Goal: Transaction & Acquisition: Purchase product/service

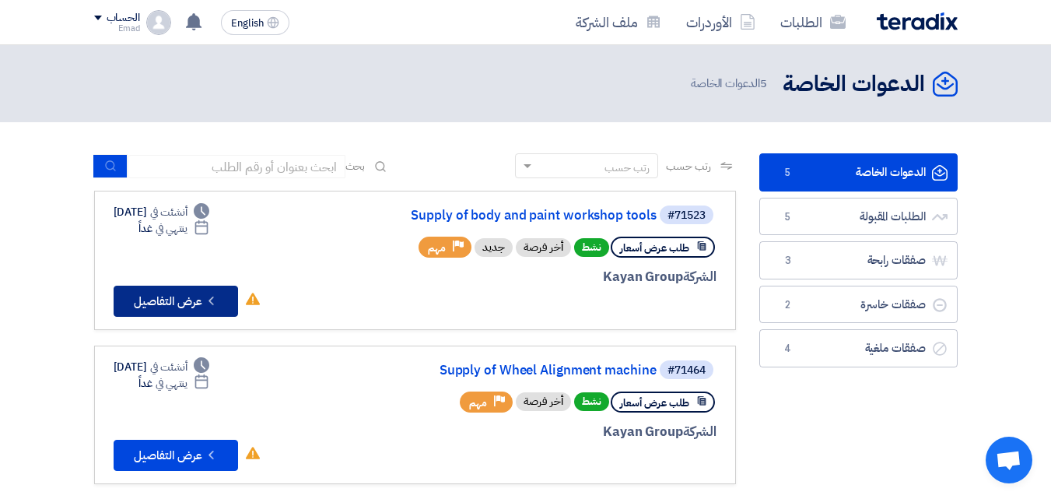
click at [184, 300] on button "Check details عرض التفاصيل" at bounding box center [176, 301] width 125 height 31
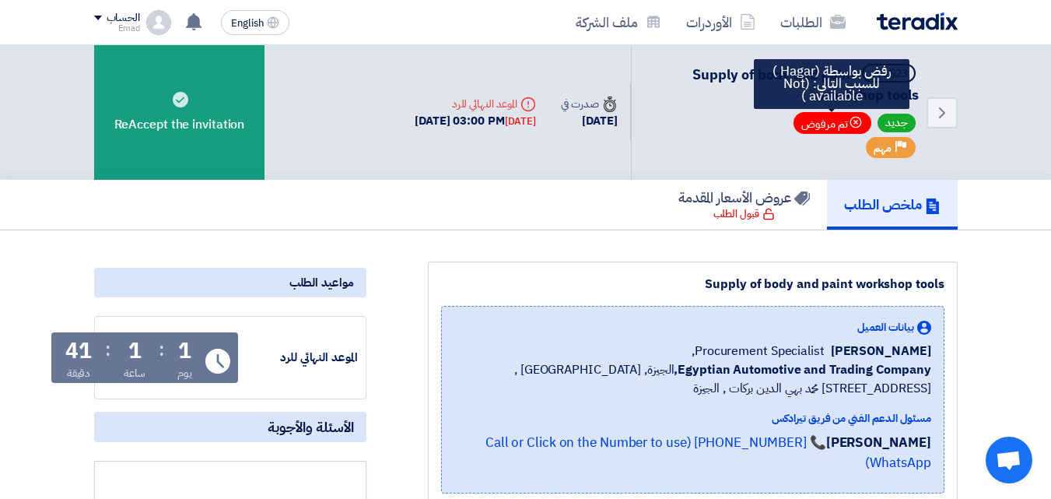
click at [835, 120] on span "Bookmark تم مرفوض" at bounding box center [833, 123] width 78 height 22
click at [834, 121] on span "Bookmark تم مرفوض" at bounding box center [833, 123] width 78 height 22
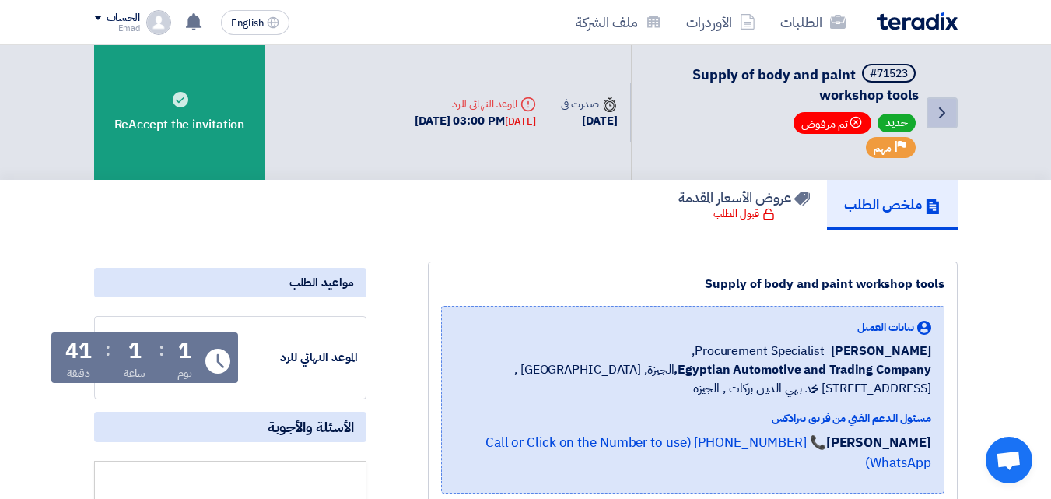
click at [947, 111] on icon "Back" at bounding box center [942, 113] width 19 height 19
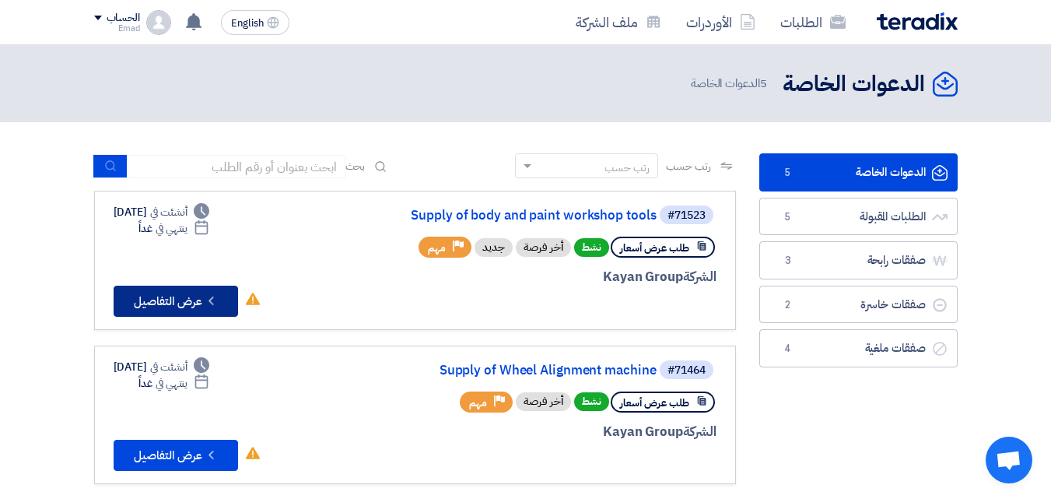
click at [190, 305] on button "Check details عرض التفاصيل" at bounding box center [176, 301] width 125 height 31
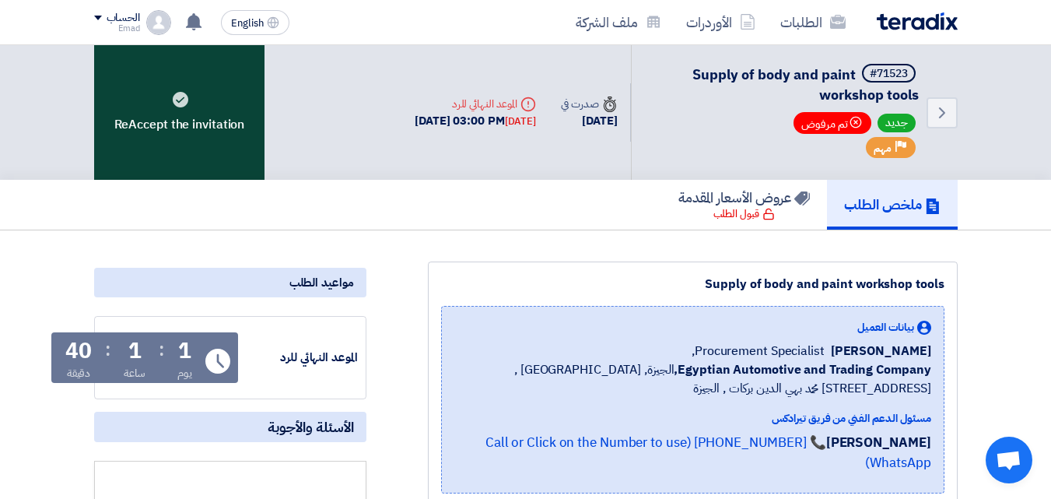
click at [194, 109] on div "ReAccept the invitation" at bounding box center [179, 112] width 171 height 135
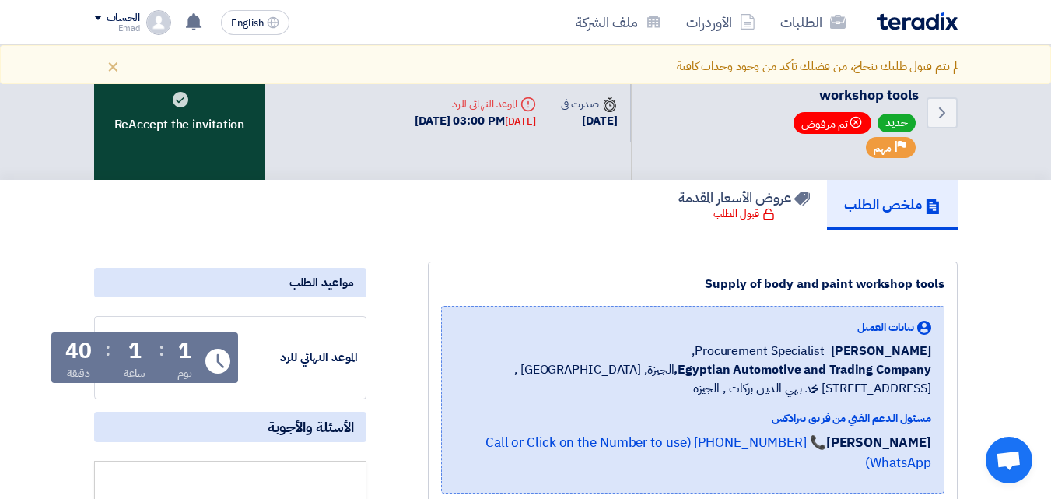
click at [194, 109] on div "ReAccept the invitation" at bounding box center [179, 112] width 171 height 135
drag, startPoint x: 194, startPoint y: 109, endPoint x: 227, endPoint y: 166, distance: 65.9
click at [193, 109] on div "ReAccept the invitation" at bounding box center [179, 112] width 171 height 135
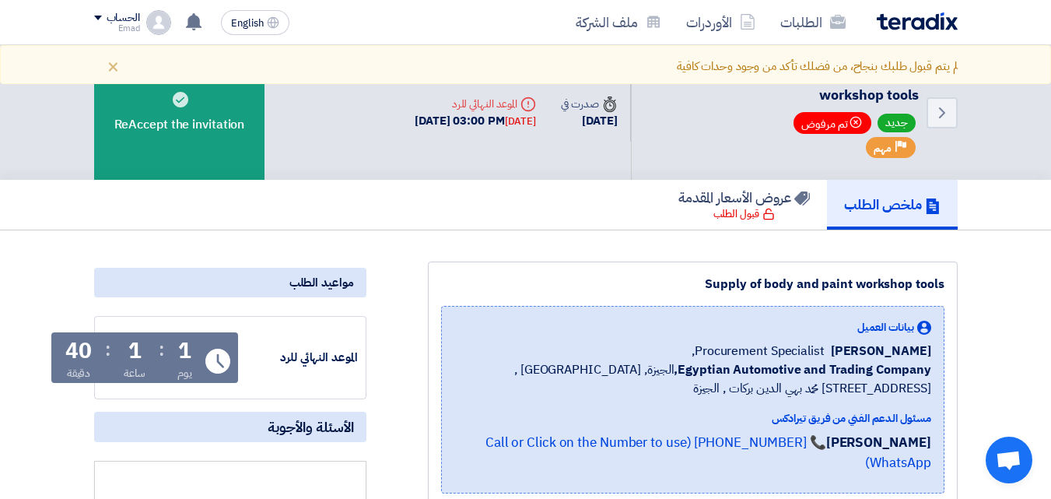
click at [473, 226] on div "ملخص الطلب عروض الأسعار المقدمة قبول الطلب" at bounding box center [526, 205] width 864 height 50
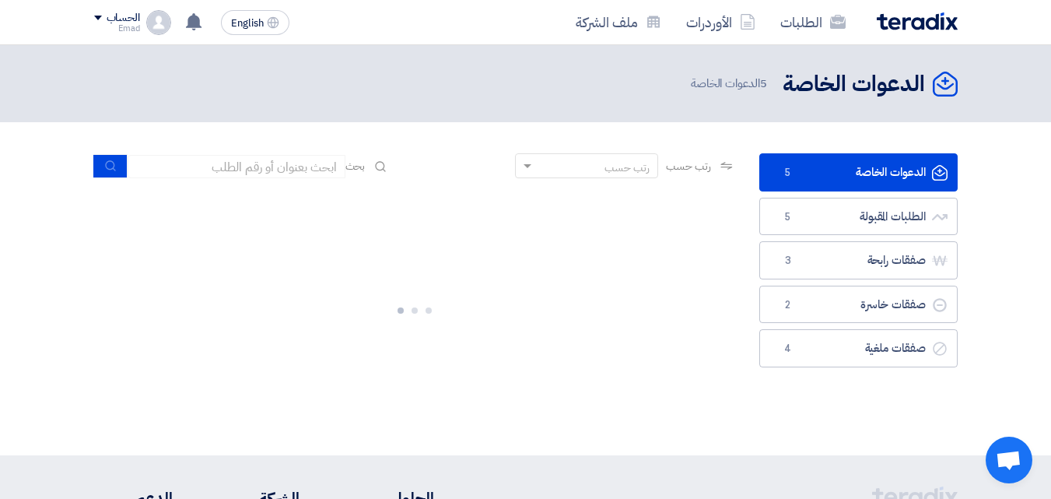
click at [99, 16] on span at bounding box center [98, 18] width 8 height 5
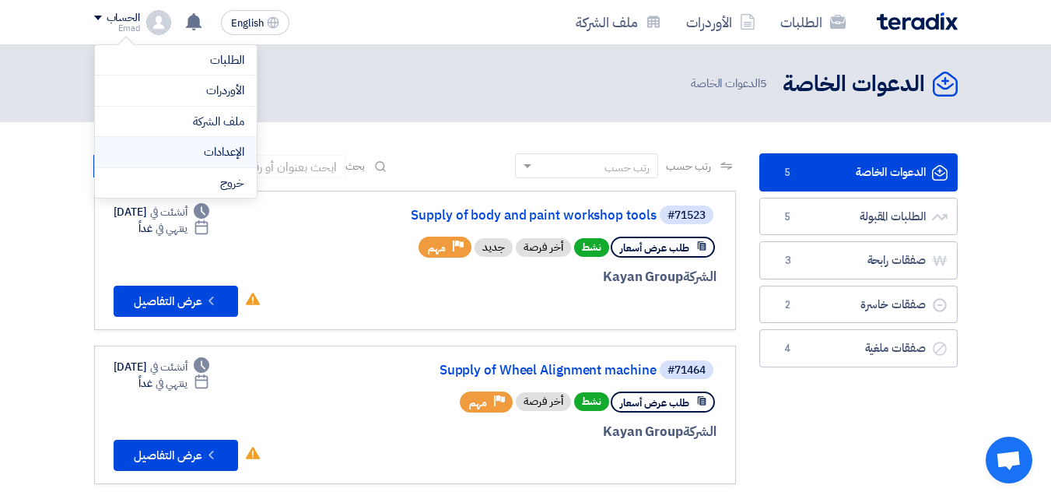
click at [191, 154] on link "الإعدادات" at bounding box center [175, 152] width 137 height 18
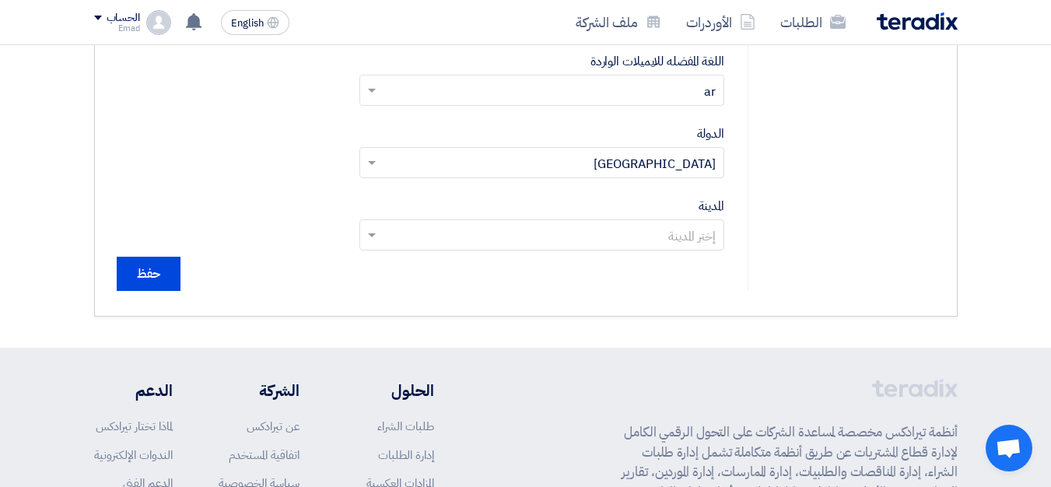
scroll to position [763, 0]
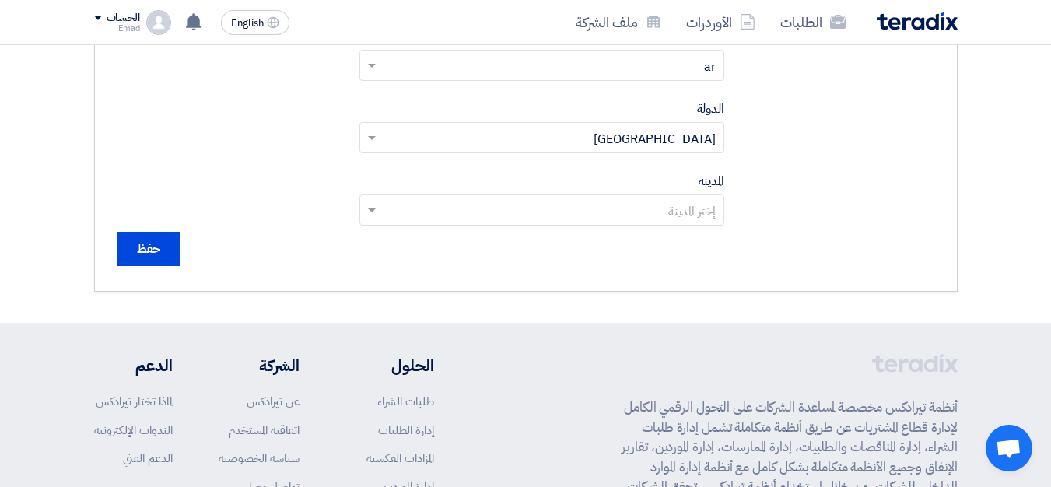
click at [370, 213] on span at bounding box center [369, 210] width 19 height 19
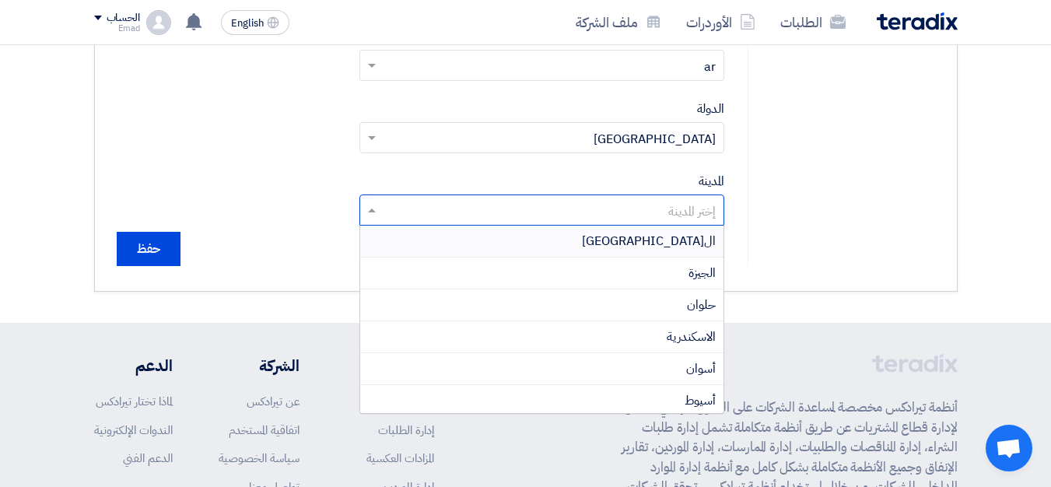
click at [371, 214] on span at bounding box center [369, 210] width 19 height 19
click at [595, 245] on div "ال[GEOGRAPHIC_DATA]" at bounding box center [541, 242] width 363 height 32
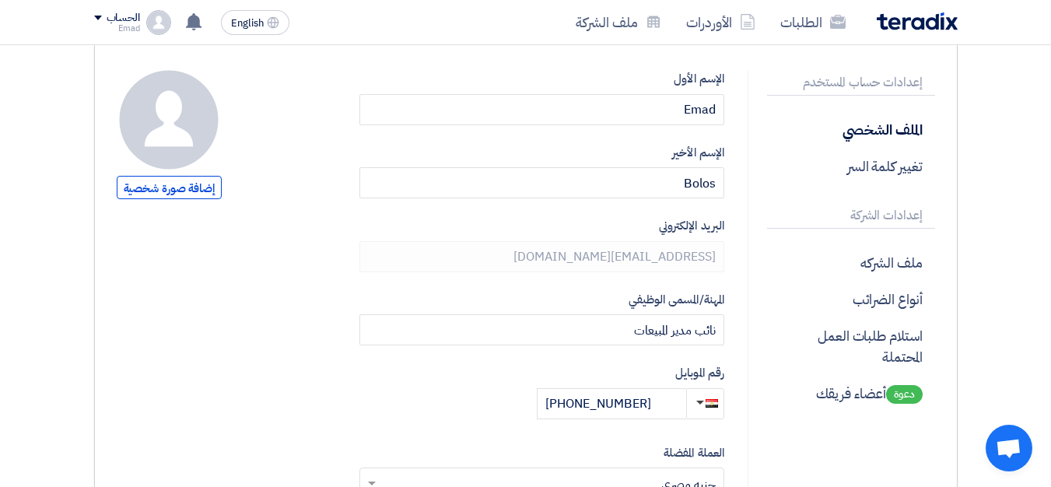
scroll to position [135, 0]
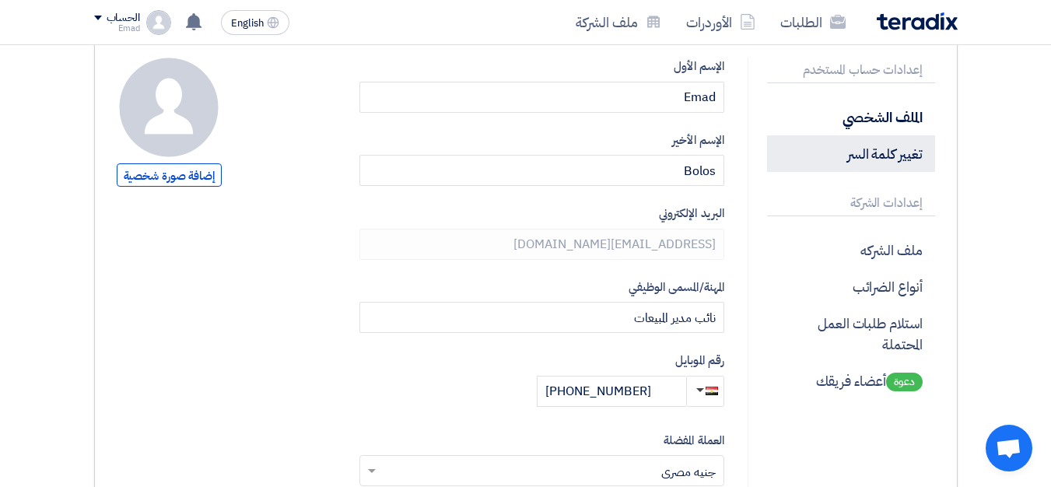
click at [889, 149] on p "تغيير كلمة السر" at bounding box center [851, 153] width 168 height 37
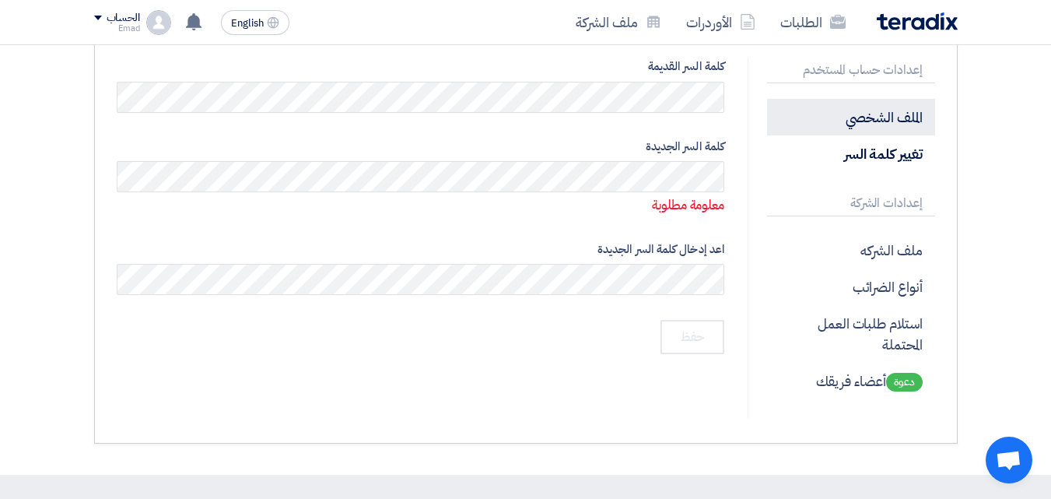
click at [859, 107] on p "الملف الشخصي" at bounding box center [851, 117] width 168 height 37
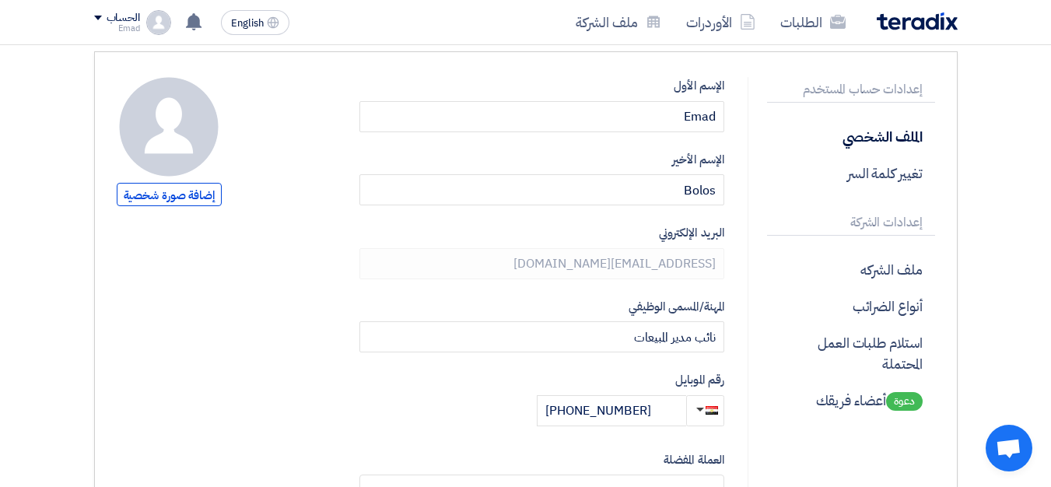
scroll to position [98, 0]
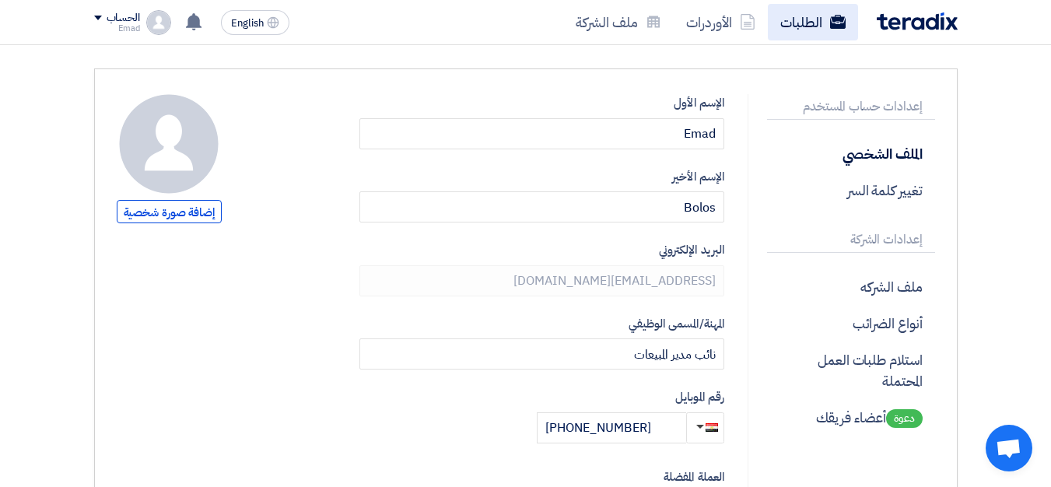
click at [792, 20] on link "الطلبات" at bounding box center [813, 22] width 90 height 37
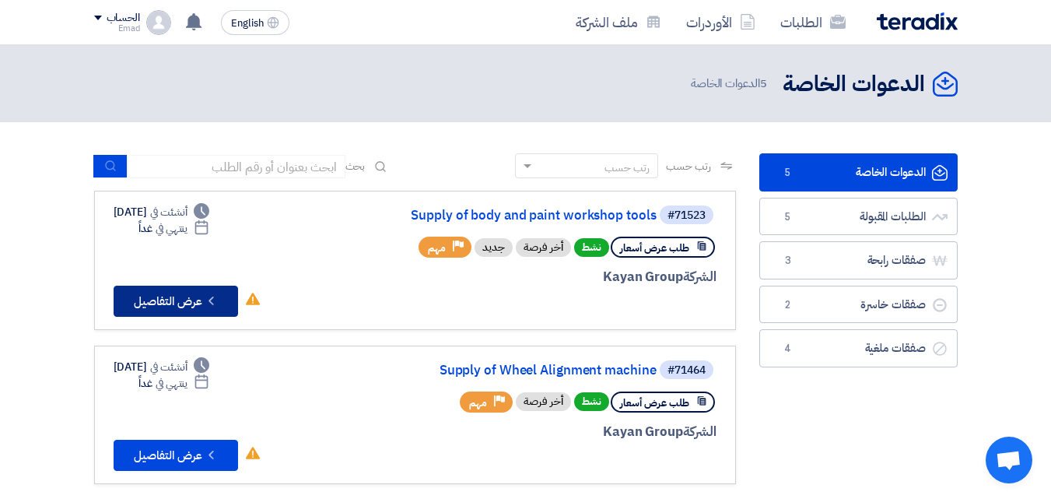
click at [211, 302] on use at bounding box center [211, 300] width 5 height 9
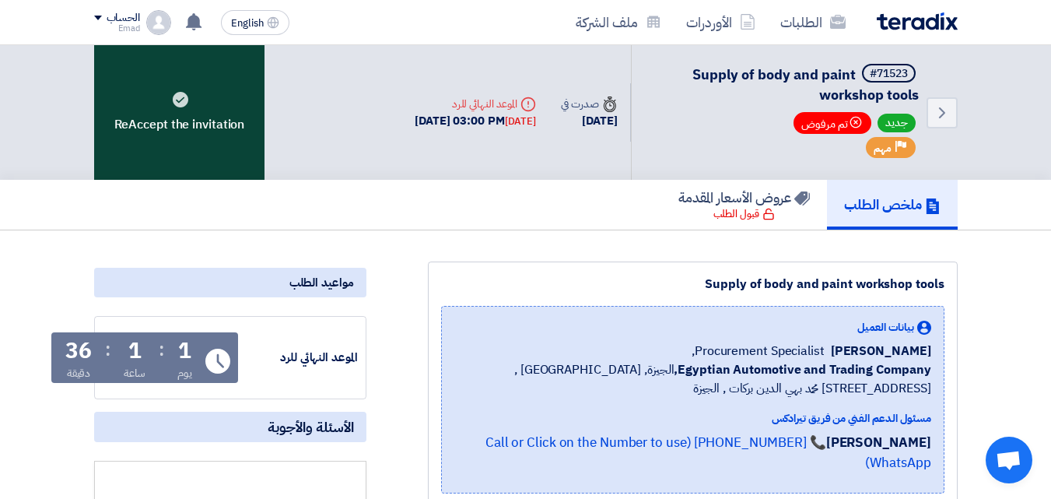
click at [200, 132] on div "ReAccept the invitation" at bounding box center [179, 112] width 171 height 135
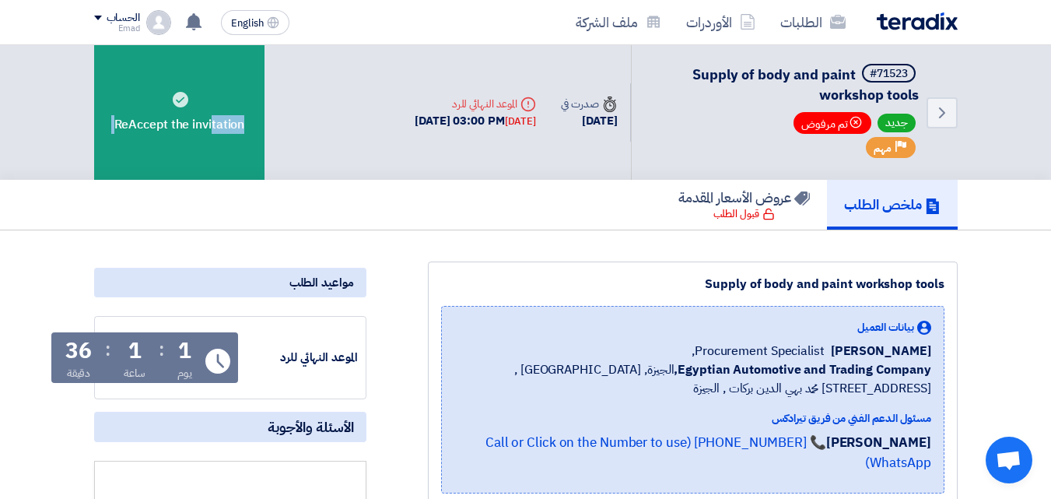
drag, startPoint x: 200, startPoint y: 132, endPoint x: 1062, endPoint y: 217, distance: 866.4
click at [200, 132] on div "ReAccept the invitation" at bounding box center [179, 112] width 171 height 135
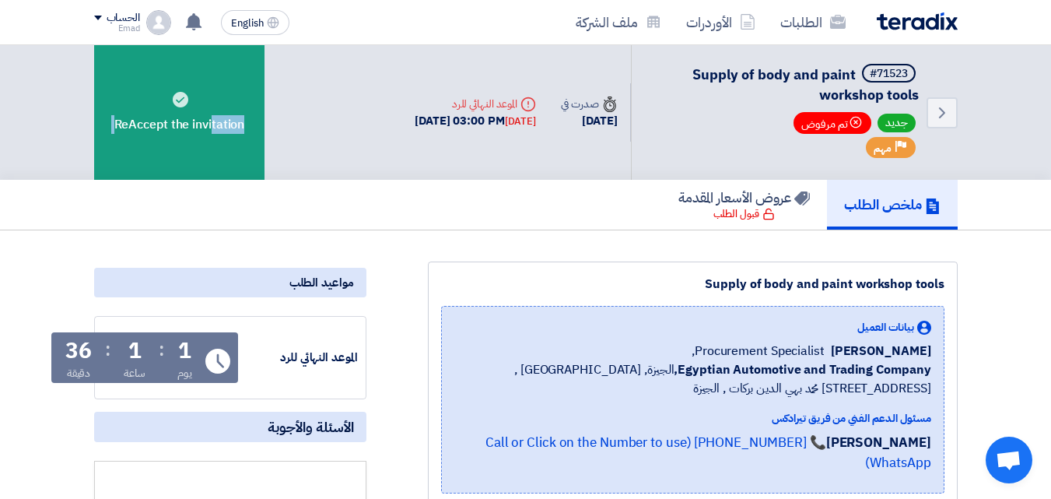
click at [190, 101] on div "ReAccept the invitation" at bounding box center [179, 112] width 171 height 135
click at [337, 228] on div "ملخص الطلب عروض الأسعار المقدمة قبول الطلب" at bounding box center [526, 205] width 864 height 50
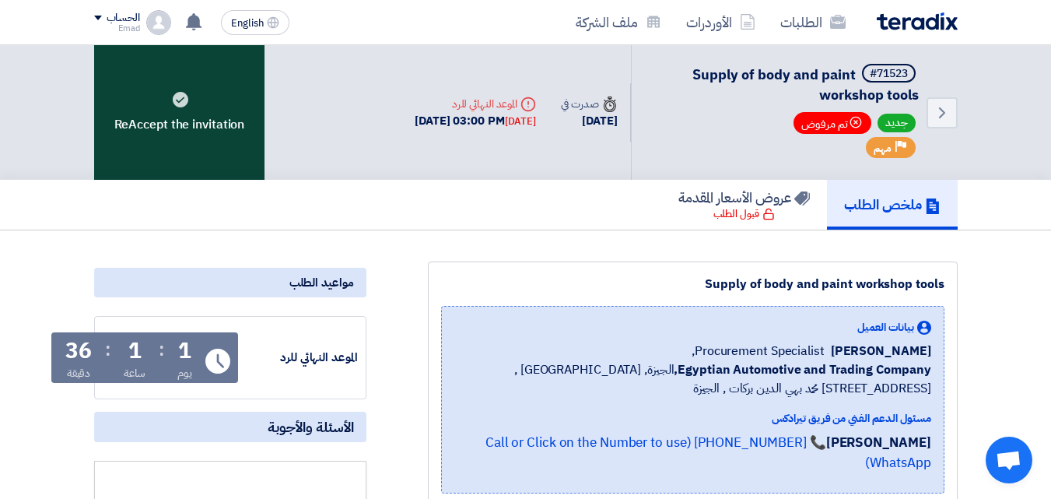
click at [218, 95] on div "ReAccept the invitation" at bounding box center [179, 112] width 171 height 135
click at [219, 94] on div "ReAccept the invitation" at bounding box center [179, 112] width 171 height 135
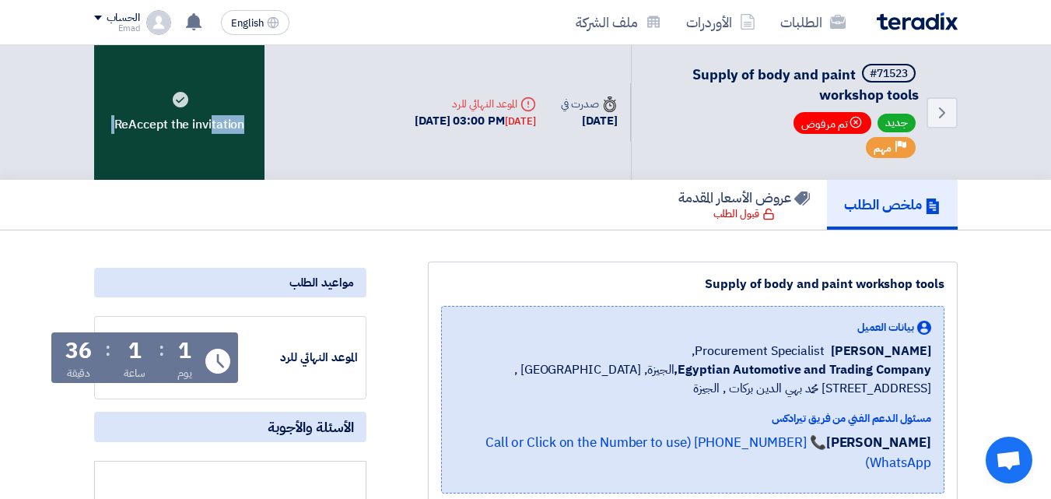
click at [219, 94] on div "ReAccept the invitation" at bounding box center [179, 112] width 171 height 135
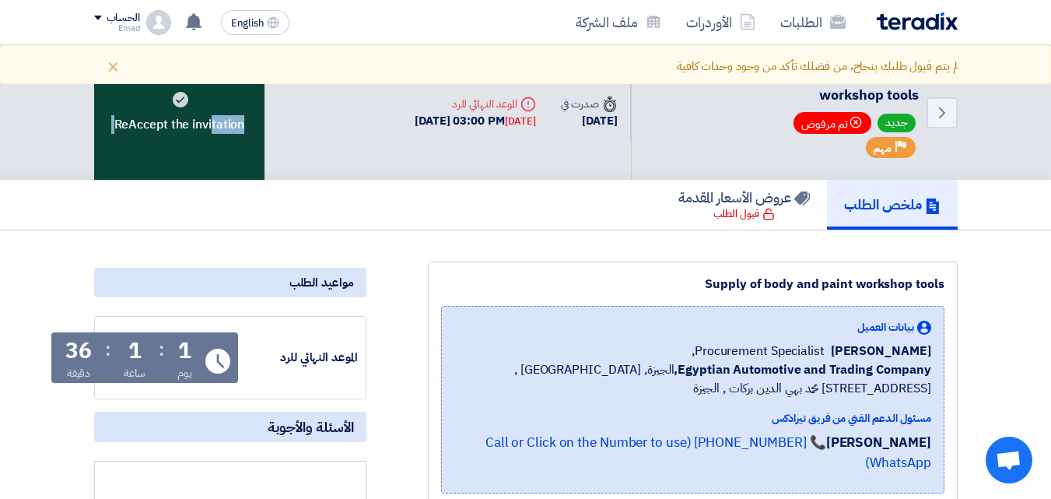
click at [219, 94] on div "ReAccept the invitation" at bounding box center [179, 112] width 171 height 135
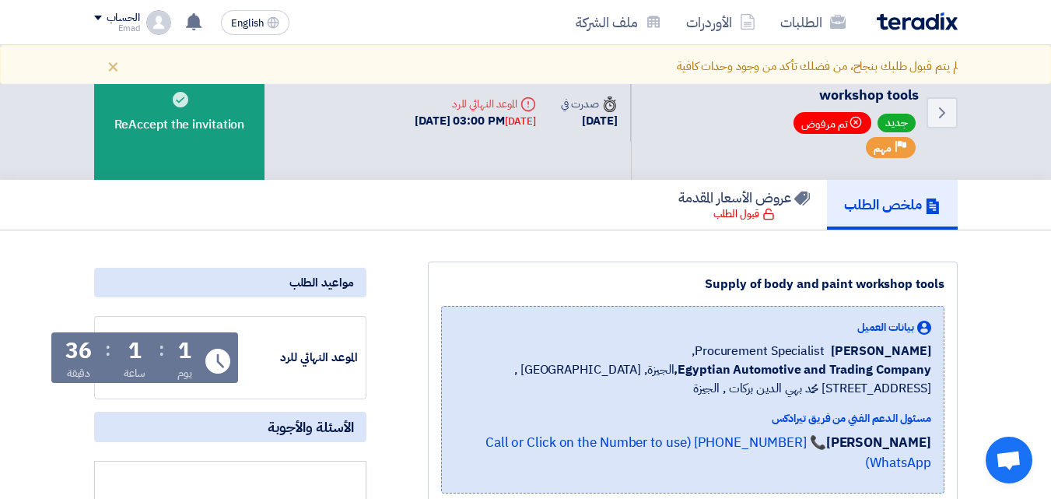
click at [246, 202] on div "ملخص الطلب عروض الأسعار المقدمة قبول الطلب" at bounding box center [526, 205] width 864 height 50
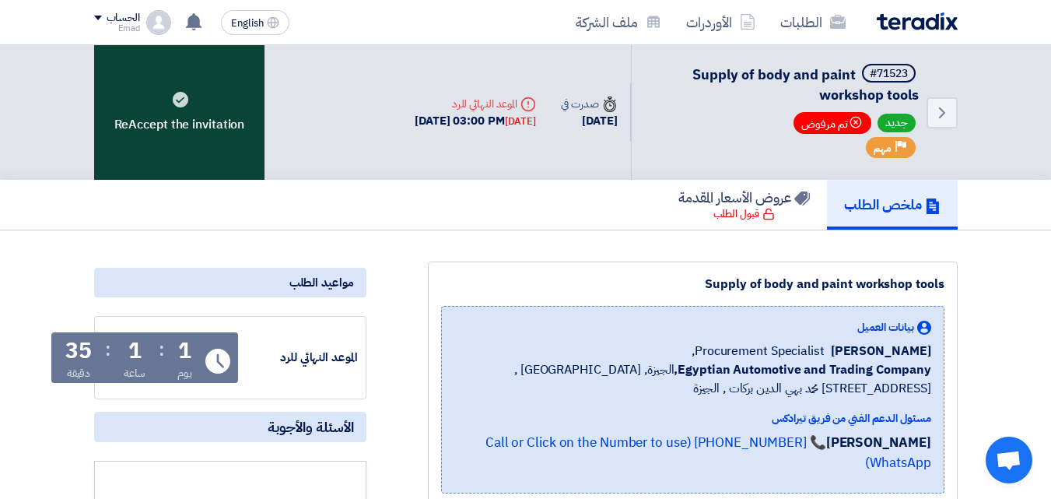
click at [184, 142] on div "ReAccept the invitation" at bounding box center [179, 112] width 171 height 135
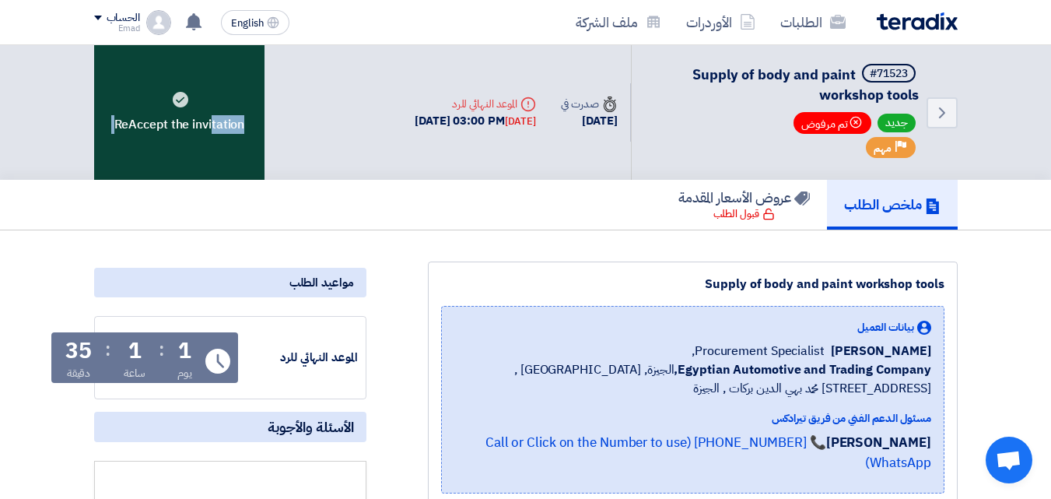
click at [184, 142] on div "ReAccept the invitation" at bounding box center [179, 112] width 171 height 135
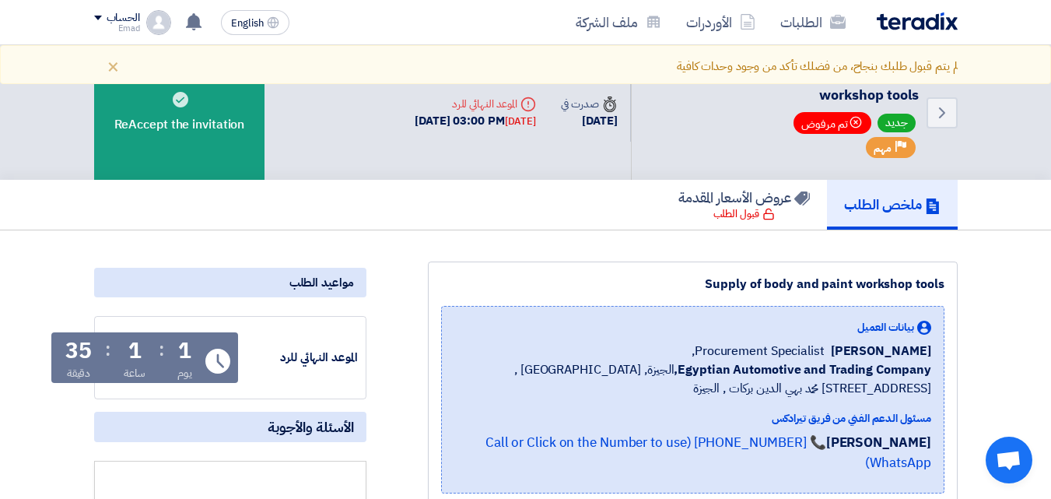
click at [569, 226] on div "ملخص الطلب عروض الأسعار المقدمة قبول الطلب" at bounding box center [526, 205] width 864 height 50
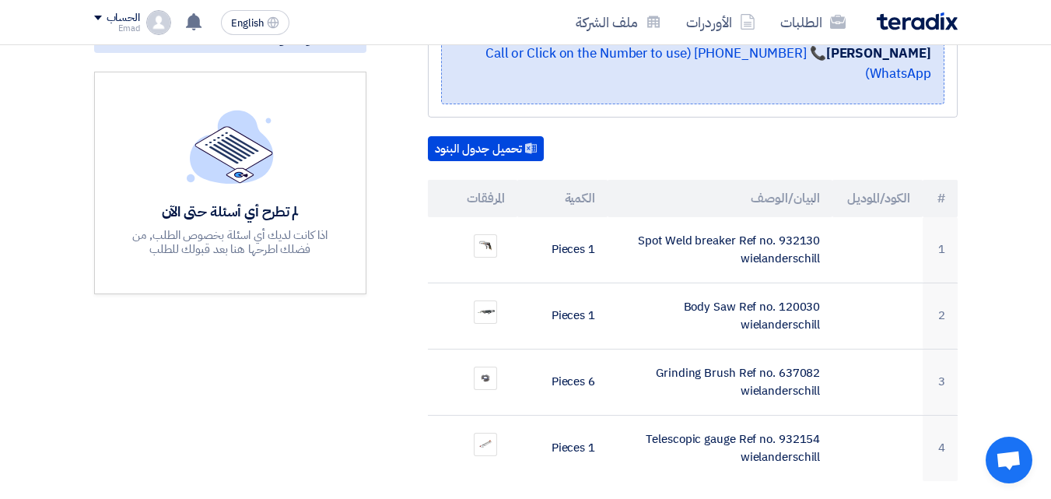
scroll to position [401, 0]
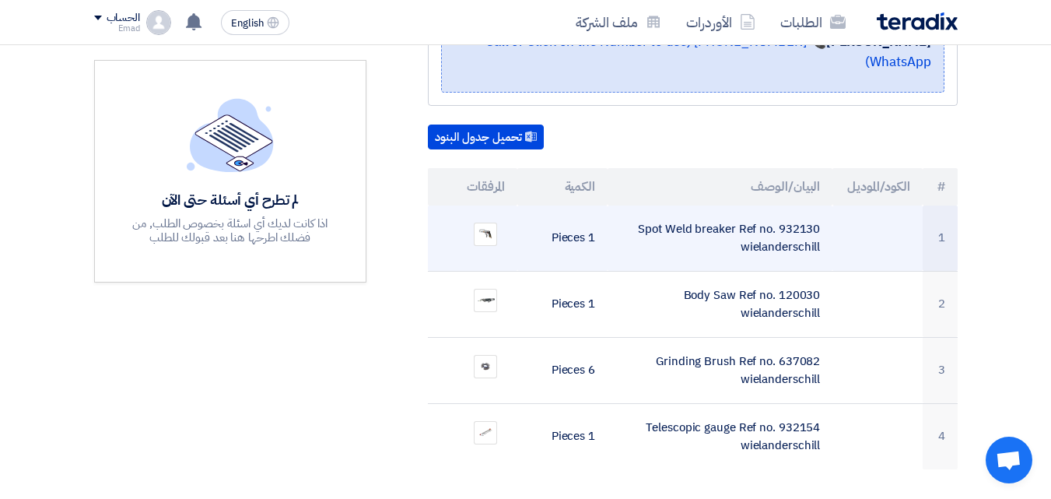
click at [750, 216] on td "Spot Weld breaker Ref no. 932130 wielanderschill" at bounding box center [720, 238] width 225 height 66
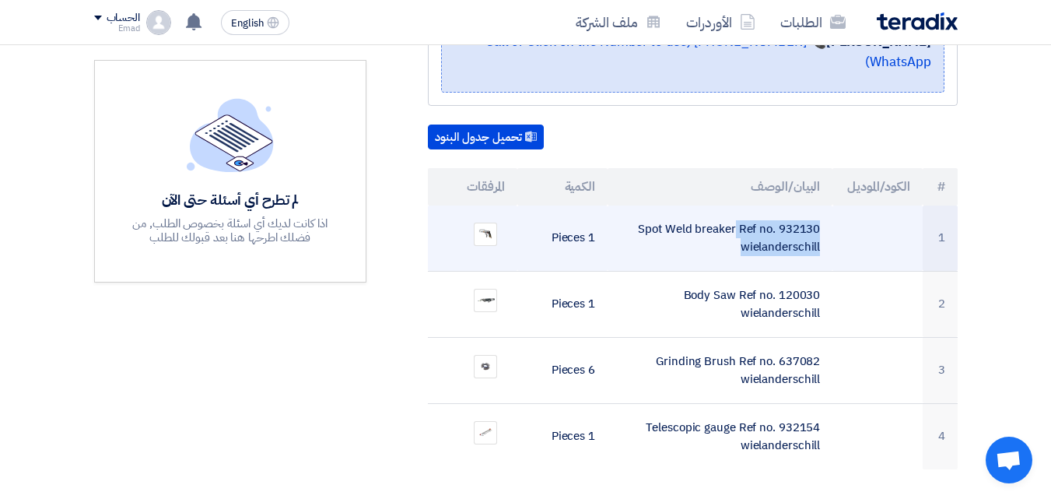
click at [750, 216] on td "Spot Weld breaker Ref no. 932130 wielanderschill" at bounding box center [720, 238] width 225 height 66
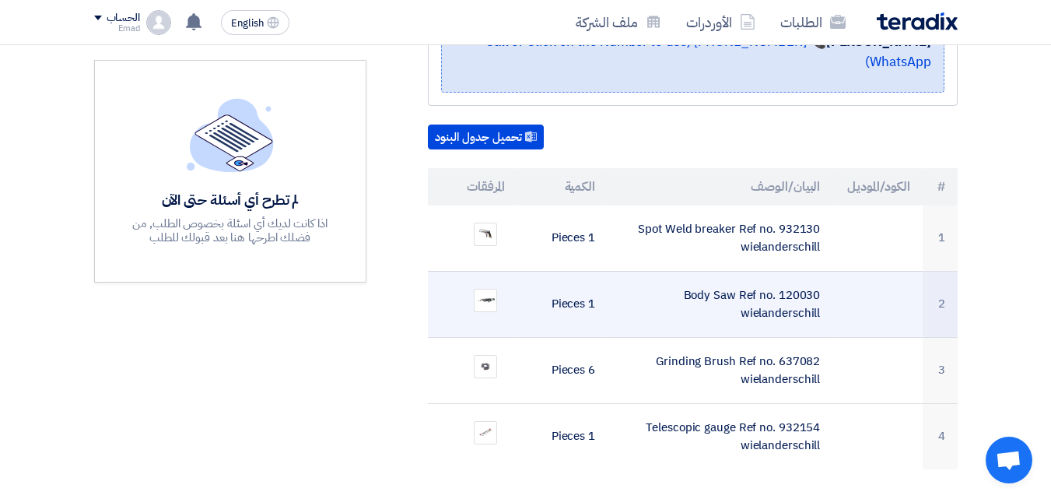
click at [674, 271] on td "Body Saw Ref no. 120030 wielanderschill" at bounding box center [720, 304] width 225 height 66
click at [682, 286] on td "Body Saw Ref no. 120030 wielanderschill" at bounding box center [720, 304] width 225 height 66
click at [693, 296] on td "Body Saw Ref no. 120030 wielanderschill" at bounding box center [720, 304] width 225 height 66
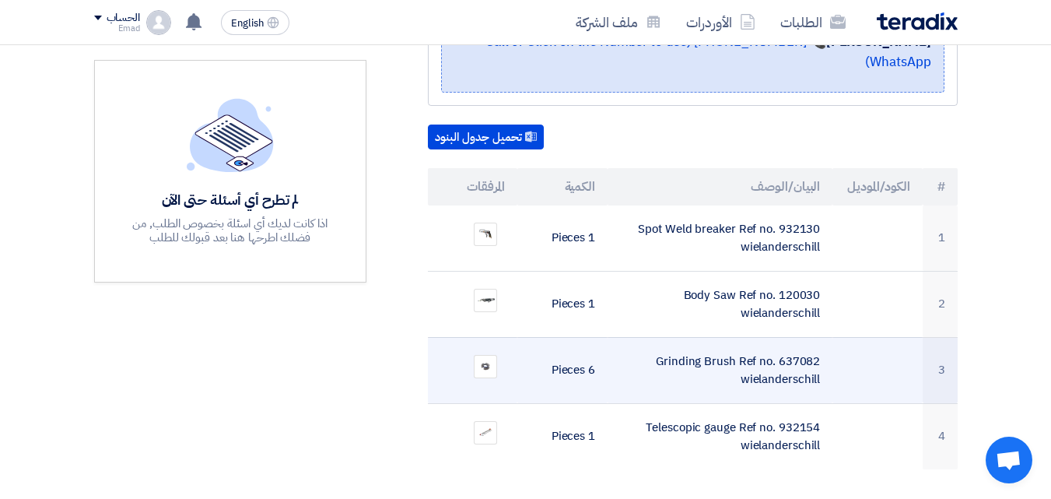
click at [689, 343] on td "Grinding Brush Ref no. 637082 wielanderschill" at bounding box center [720, 370] width 225 height 66
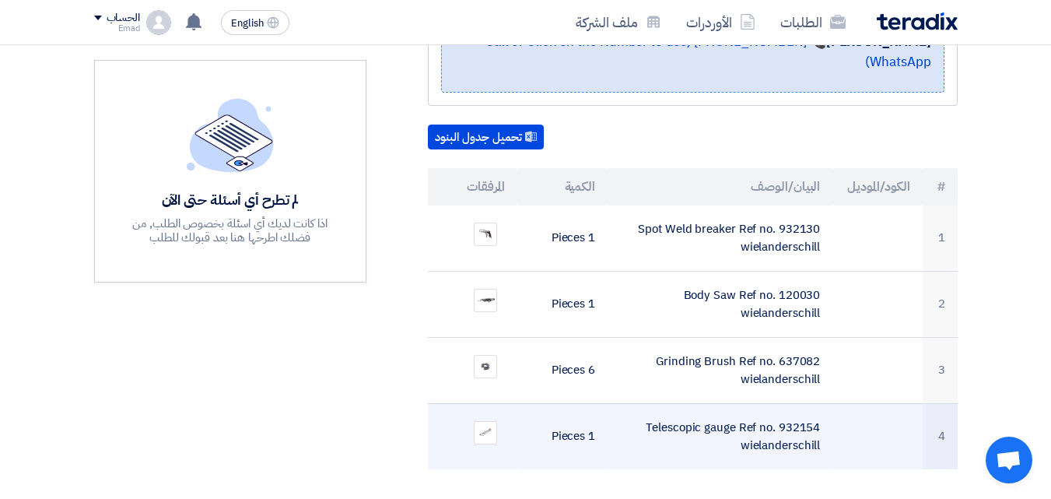
click at [685, 403] on td "Telescopic gauge Ref no. 932154 wielanderschill" at bounding box center [720, 436] width 225 height 66
click at [684, 412] on td "Telescopic gauge Ref no. 932154 wielanderschill" at bounding box center [720, 436] width 225 height 66
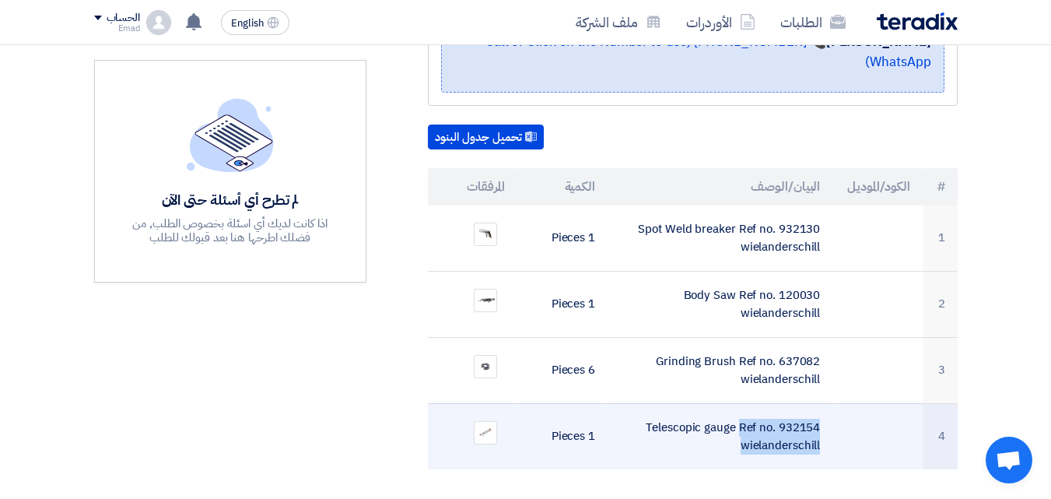
click at [684, 412] on td "Telescopic gauge Ref no. 932154 wielanderschill" at bounding box center [720, 436] width 225 height 66
click at [682, 412] on td "Telescopic gauge Ref no. 932154 wielanderschill" at bounding box center [720, 436] width 225 height 66
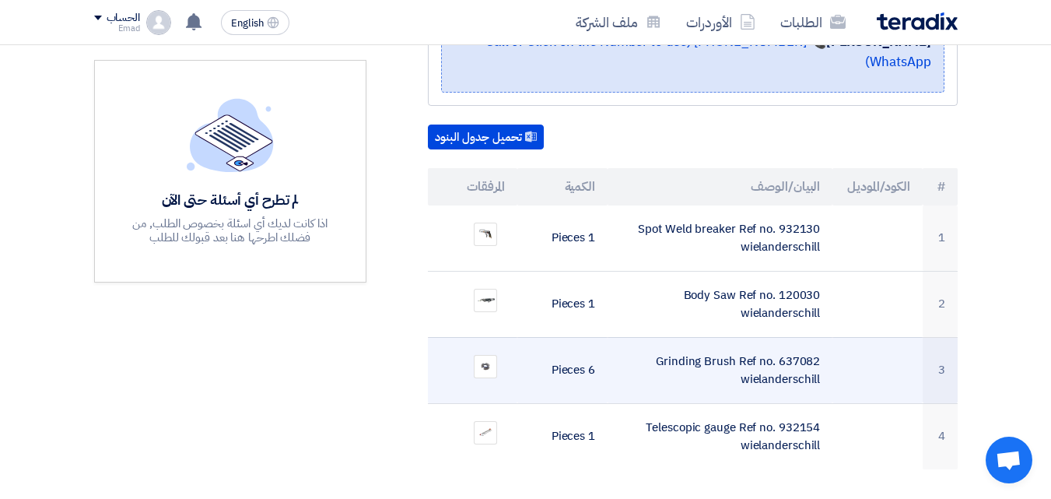
click at [667, 364] on td "Grinding Brush Ref no. 637082 wielanderschill" at bounding box center [720, 370] width 225 height 66
click at [666, 356] on td "Grinding Brush Ref no. 637082 wielanderschill" at bounding box center [720, 370] width 225 height 66
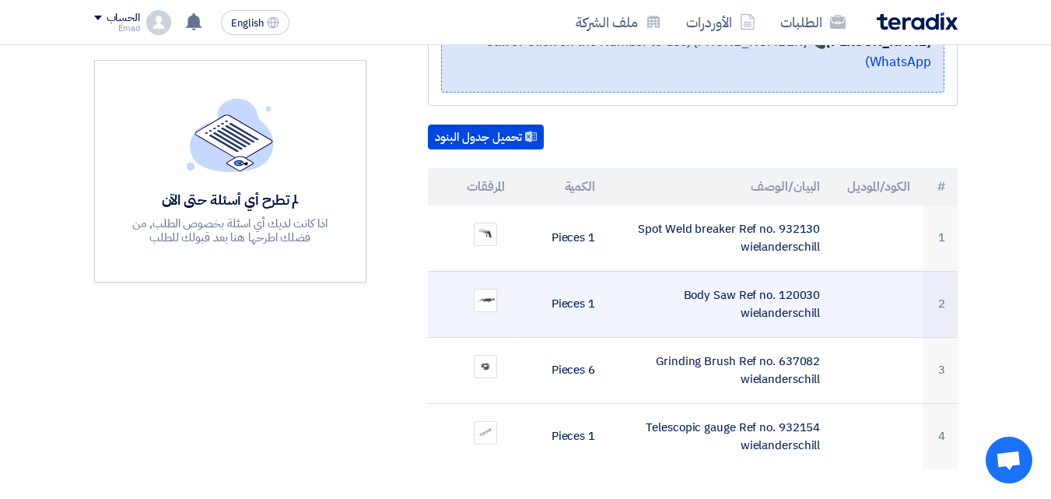
click at [668, 279] on td "Body Saw Ref no. 120030 wielanderschill" at bounding box center [720, 304] width 225 height 66
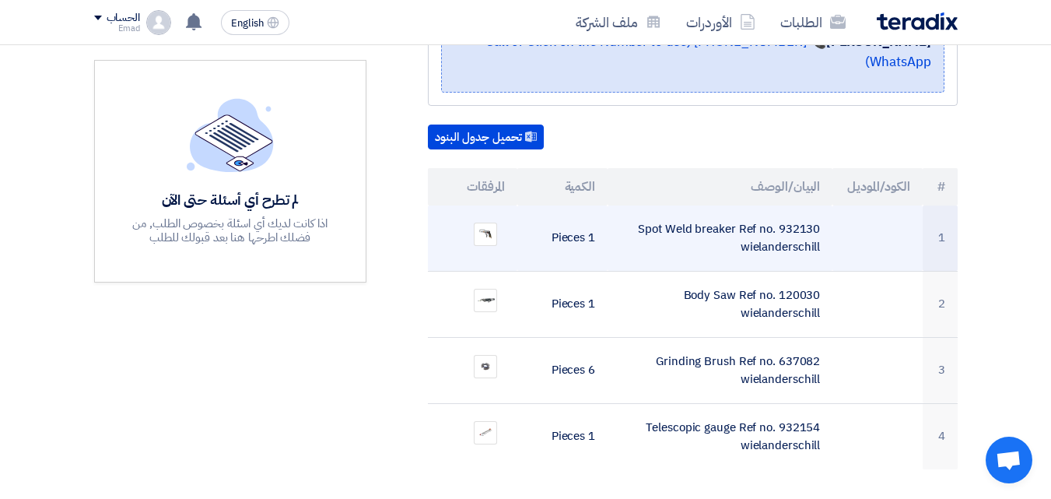
click at [672, 237] on td "Spot Weld breaker Ref no. 932130 wielanderschill" at bounding box center [720, 238] width 225 height 66
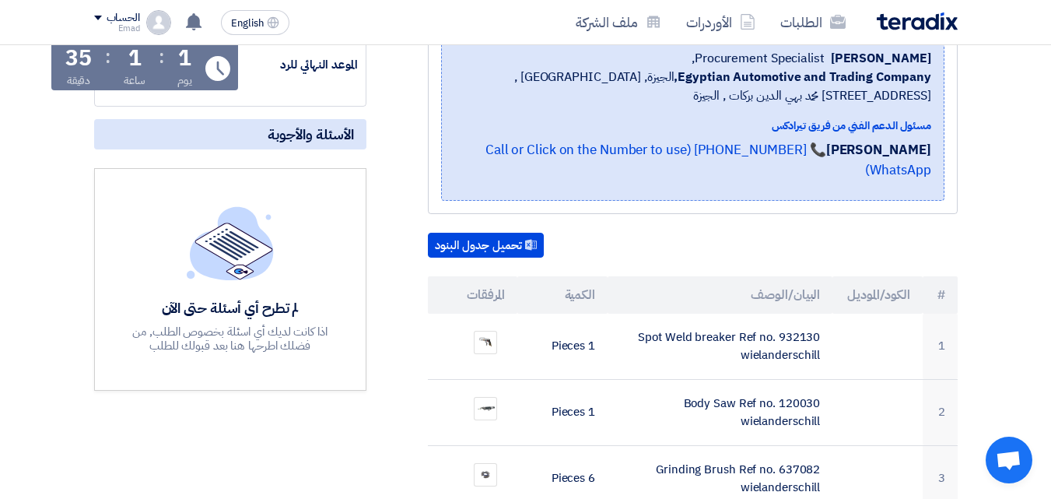
scroll to position [367, 0]
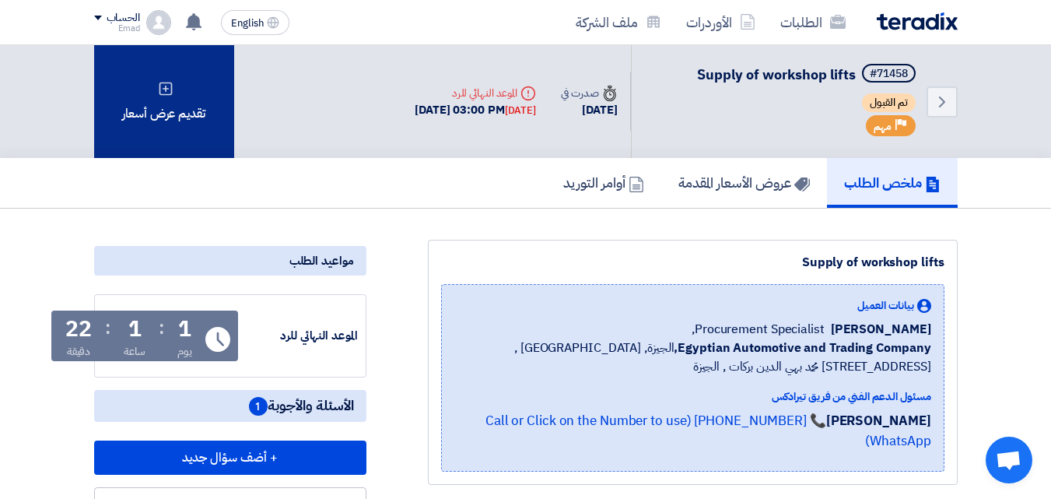
click at [176, 103] on div "تقديم عرض أسعار" at bounding box center [164, 101] width 140 height 113
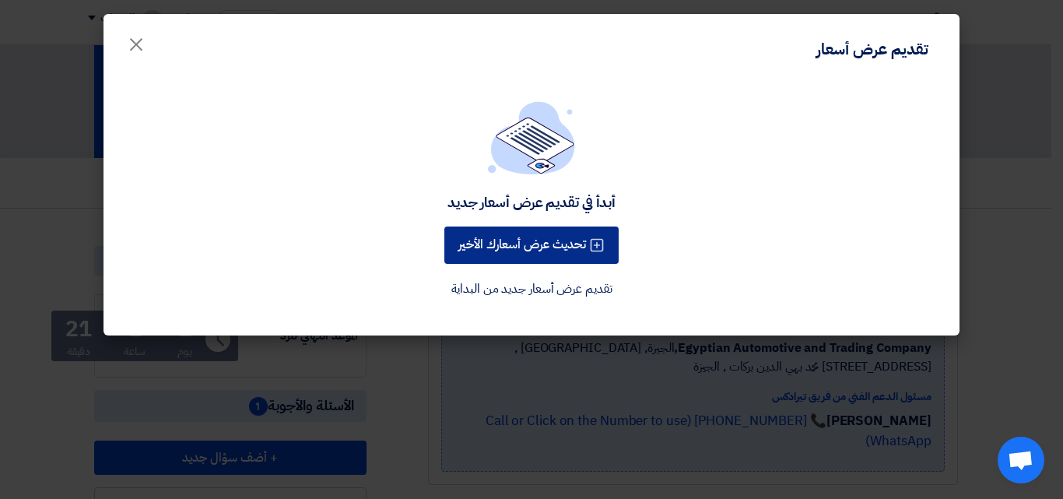
click at [535, 244] on button "تحديث عرض أسعارك الأخير" at bounding box center [531, 244] width 174 height 37
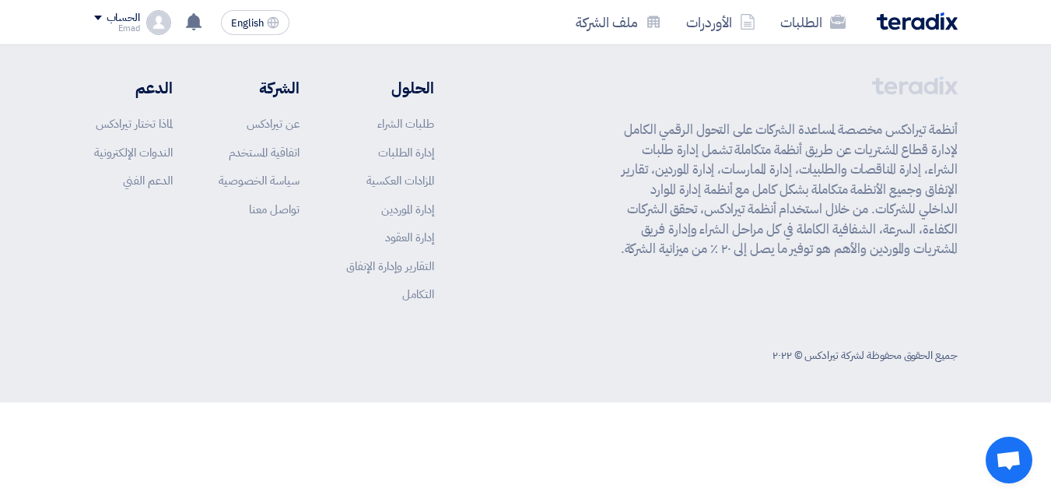
click at [1051, 175] on footer "أنظمة تيرادكس مخصصة لمساعدة الشركات على التحول الرقمي الكامل لإدارة قطاع المشتر…" at bounding box center [525, 223] width 1051 height 357
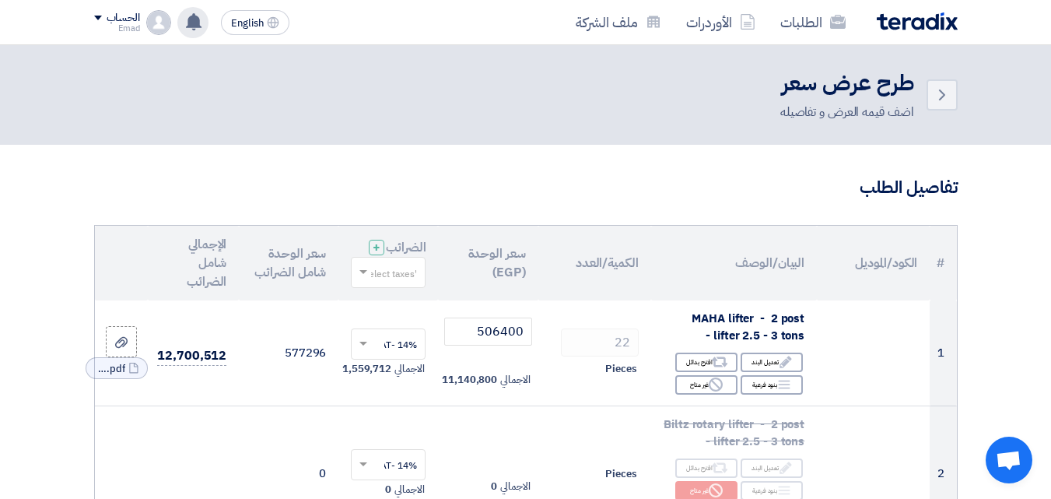
click at [196, 19] on use at bounding box center [194, 21] width 16 height 17
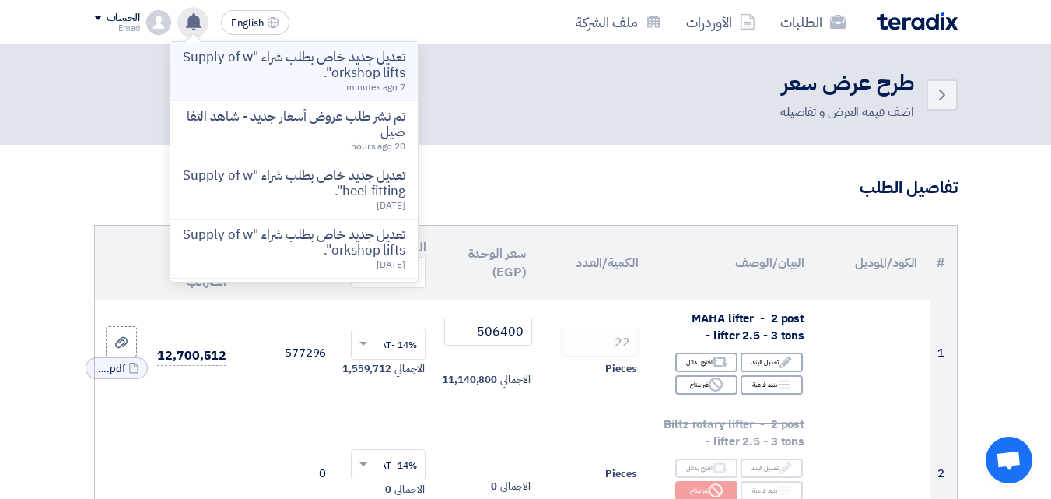
click at [287, 59] on p "تعديل جديد خاص بطلب شراء "Supply of workshop lifts"." at bounding box center [294, 65] width 223 height 31
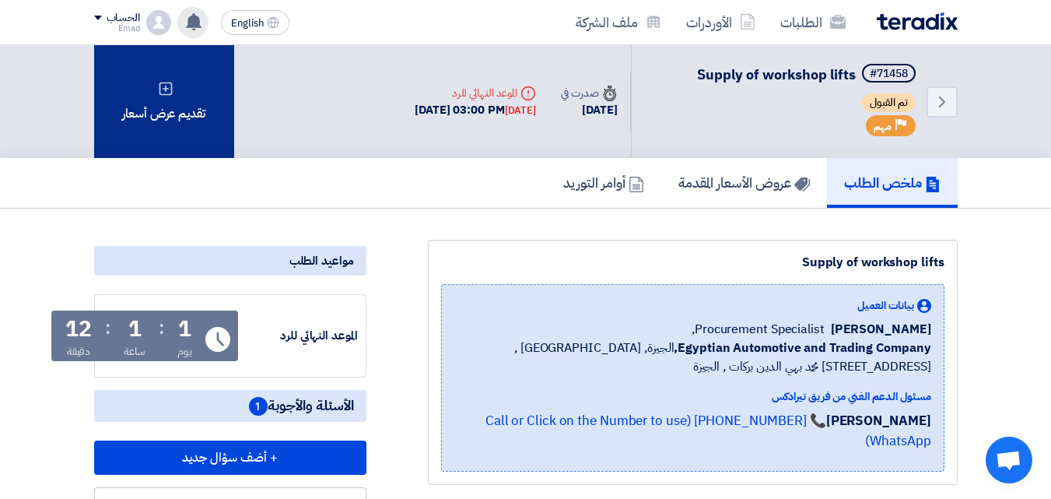
click at [164, 90] on icon at bounding box center [166, 89] width 16 height 16
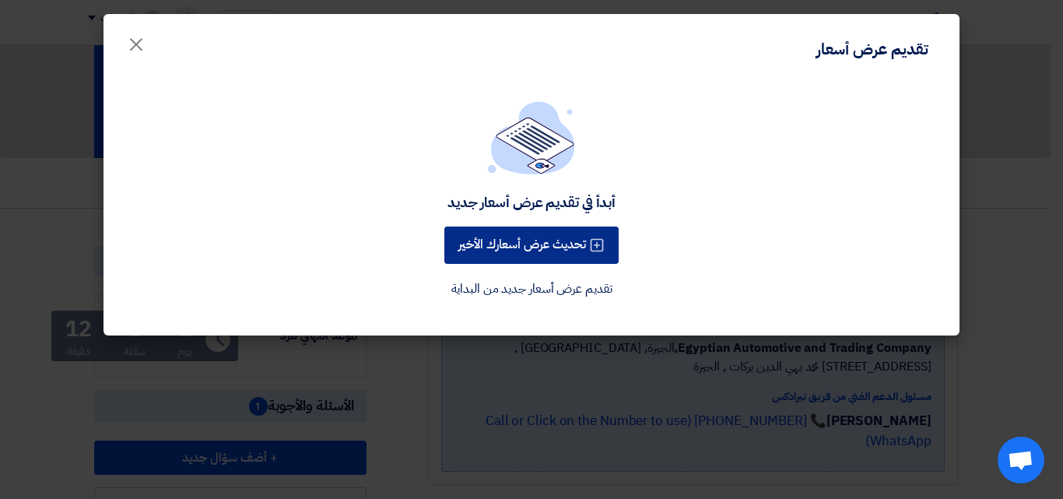
click at [525, 246] on button "تحديث عرض أسعارك الأخير" at bounding box center [531, 244] width 174 height 37
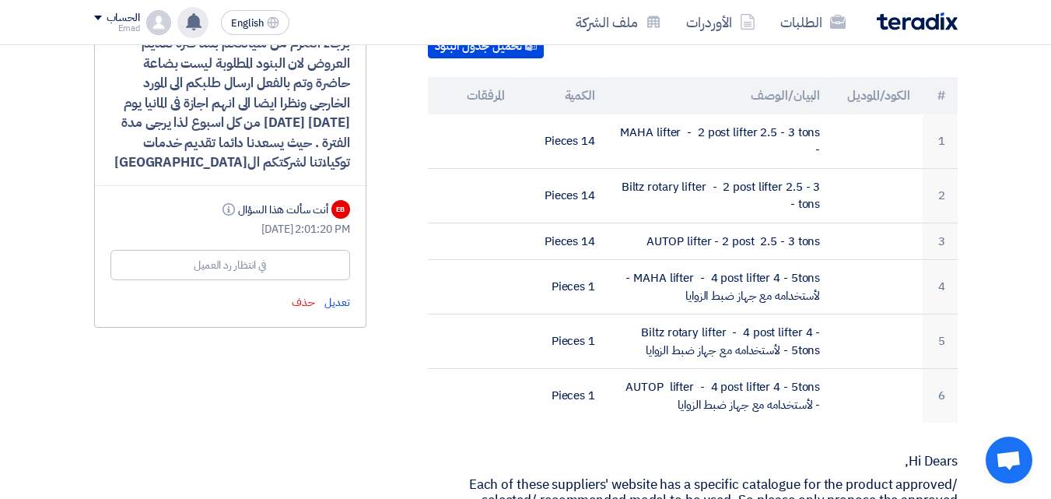
scroll to position [576, 0]
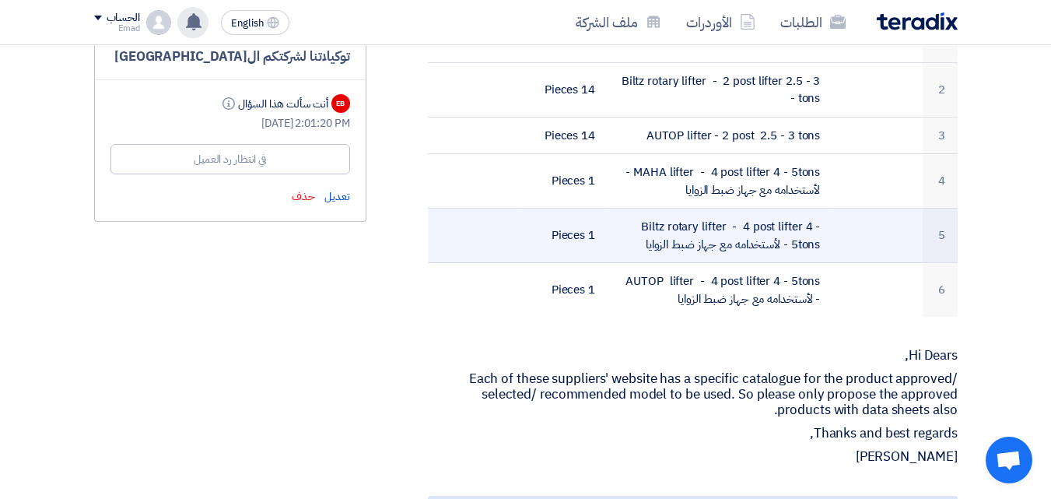
click at [770, 231] on td "Biltz rotary lifter - 4 post lifter 4 - 5tons - لأستخدامه مع جهاز ضبط الزوايا" at bounding box center [720, 236] width 225 height 54
drag, startPoint x: 770, startPoint y: 231, endPoint x: 763, endPoint y: 208, distance: 24.6
click at [770, 231] on td "Biltz rotary lifter - 4 post lifter 4 - 5tons - لأستخدامه مع جهاز ضبط الزوايا" at bounding box center [720, 236] width 225 height 54
click at [763, 209] on td "Biltz rotary lifter - 4 post lifter 4 - 5tons - لأستخدامه مع جهاز ضبط الزوايا" at bounding box center [720, 236] width 225 height 54
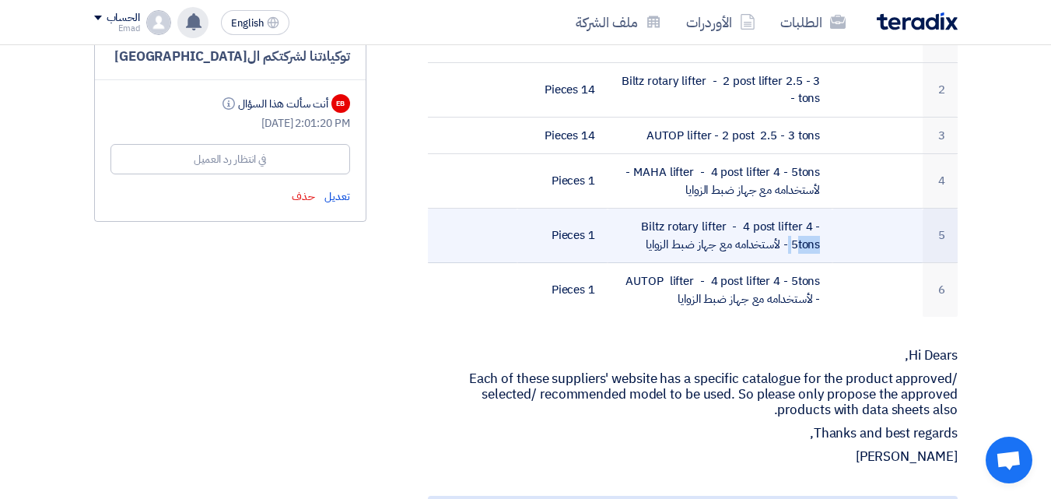
click at [763, 209] on td "Biltz rotary lifter - 4 post lifter 4 - 5tons - لأستخدامه مع جهاز ضبط الزوايا" at bounding box center [720, 236] width 225 height 54
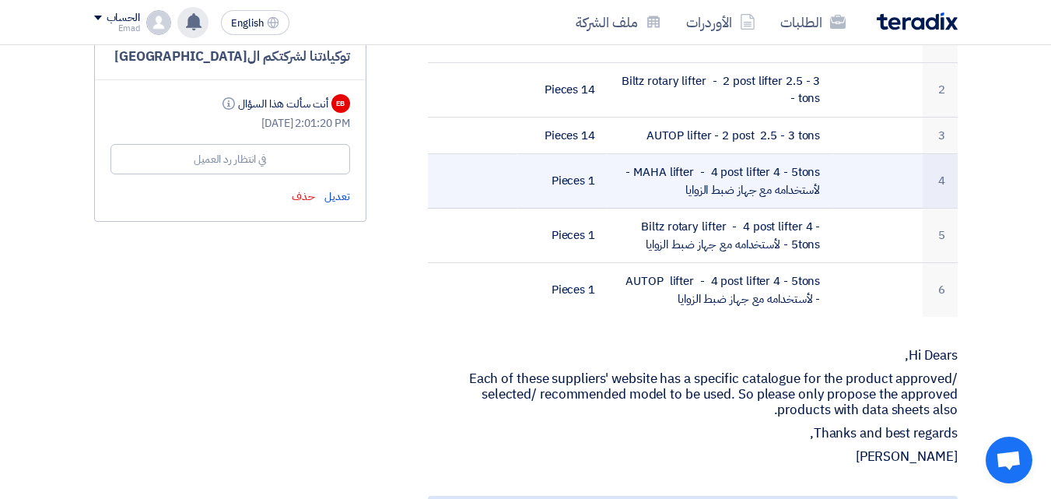
click at [758, 177] on td "MAHA lifter - 4 post lifter 4 - 5tons - لأستخدامه مع جهاز ضبط الزوايا" at bounding box center [720, 181] width 225 height 54
click at [763, 181] on td "MAHA lifter - 4 post lifter 4 - 5tons - لأستخدامه مع جهاز ضبط الزوايا" at bounding box center [720, 181] width 225 height 54
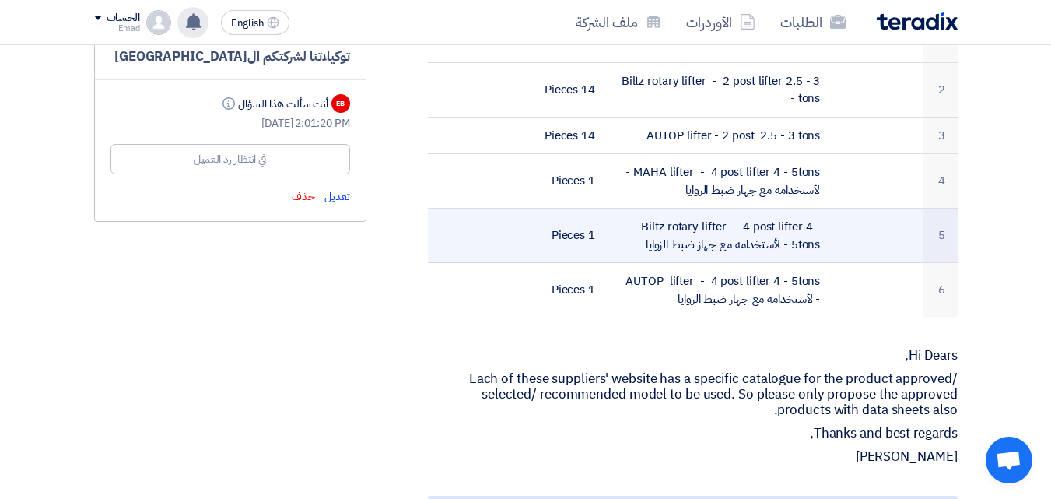
click at [765, 226] on td "Biltz rotary lifter - 4 post lifter 4 - 5tons - لأستخدامه مع جهاز ضبط الزوايا" at bounding box center [720, 236] width 225 height 54
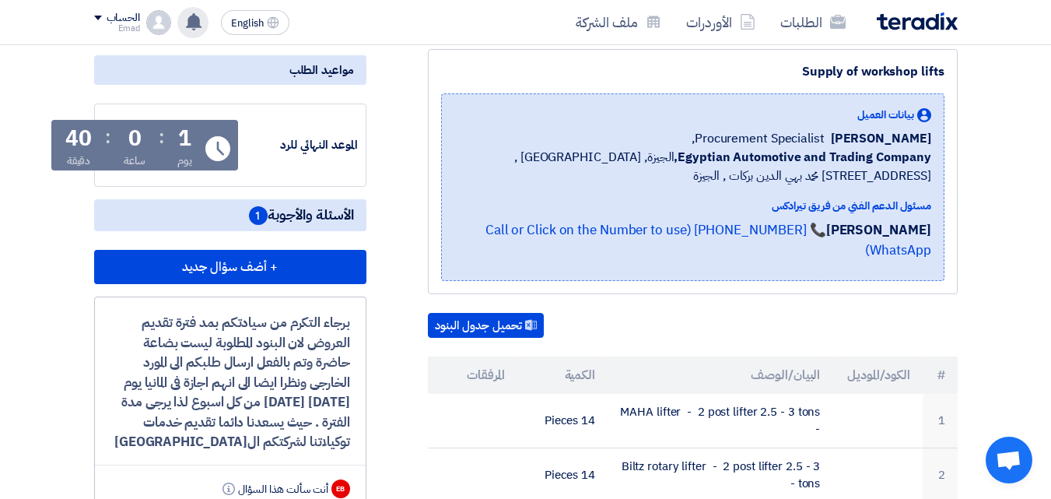
scroll to position [309, 0]
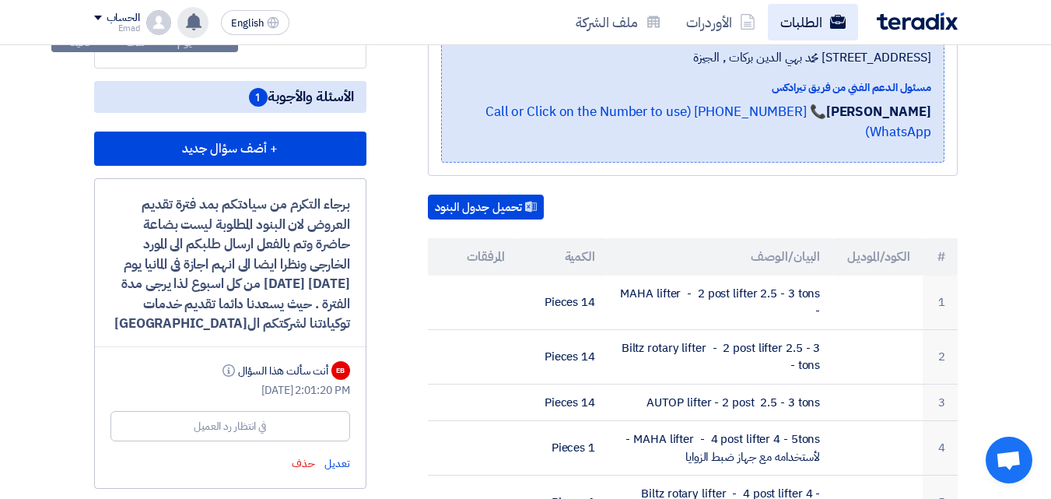
click at [805, 23] on link "الطلبات" at bounding box center [813, 22] width 90 height 37
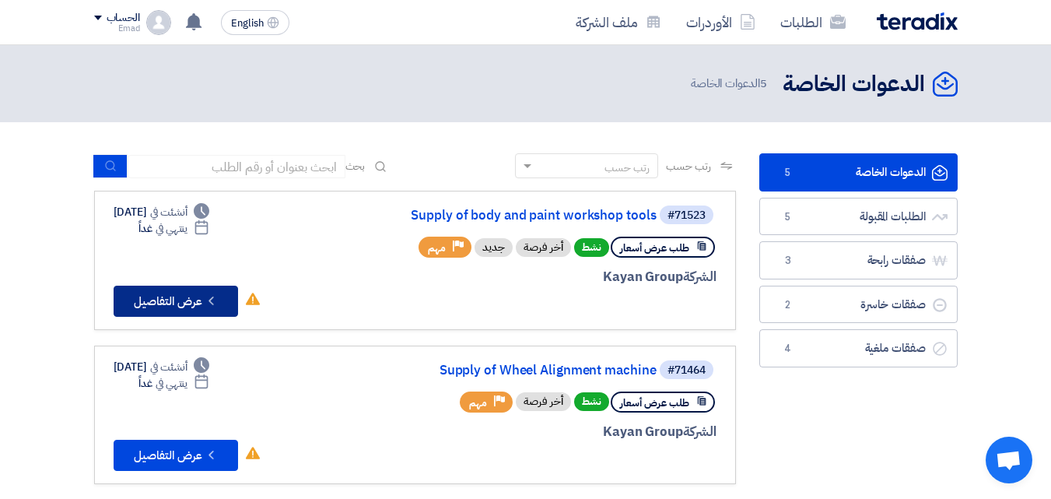
click at [184, 301] on button "Check details عرض التفاصيل" at bounding box center [176, 301] width 125 height 31
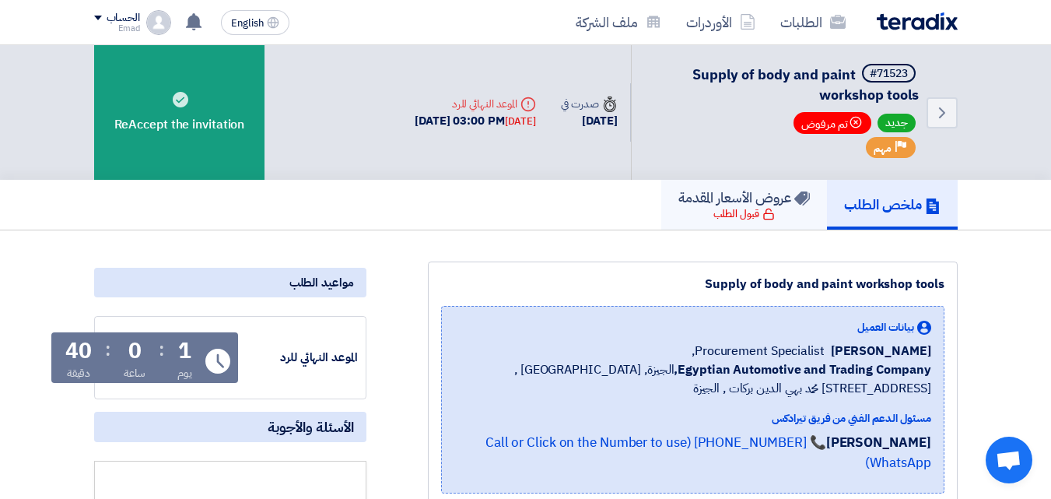
click at [748, 204] on h5 "عروض الأسعار المقدمة" at bounding box center [745, 197] width 132 height 18
click at [747, 204] on h5 "عروض الأسعار المقدمة" at bounding box center [745, 197] width 132 height 18
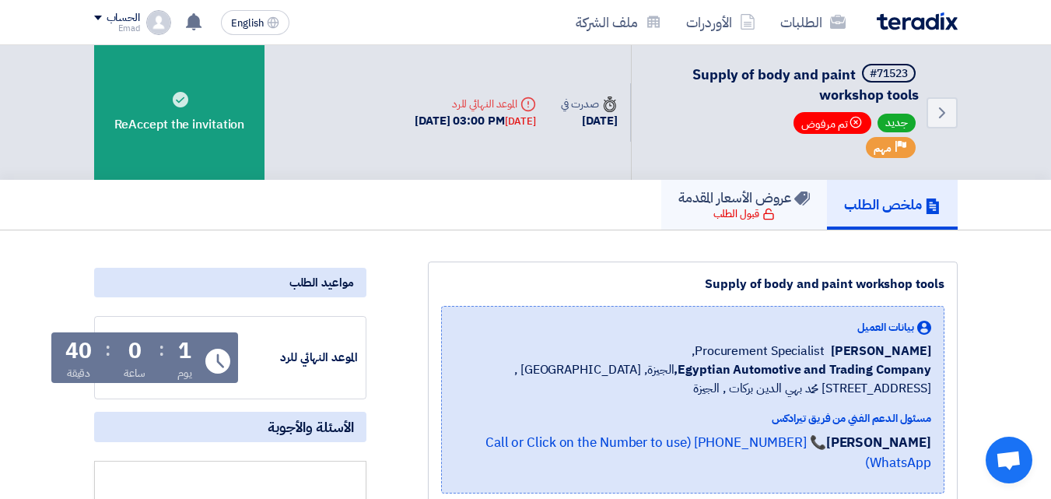
click at [747, 204] on h5 "عروض الأسعار المقدمة" at bounding box center [745, 197] width 132 height 18
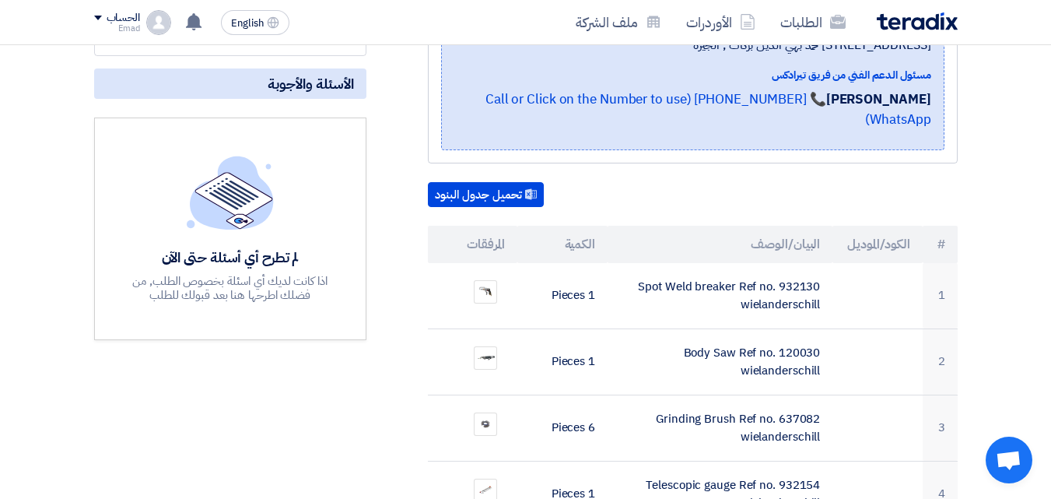
scroll to position [398, 0]
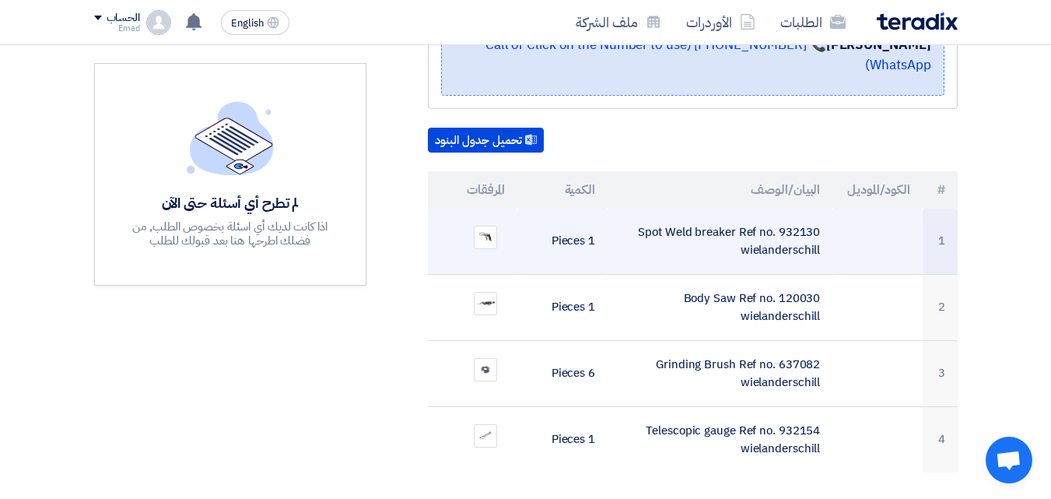
click at [756, 225] on td "Spot Weld breaker Ref no. 932130 wielanderschill" at bounding box center [720, 242] width 225 height 66
click at [627, 225] on td "Spot Weld breaker Ref no. 932130 wielanderschill" at bounding box center [720, 242] width 225 height 66
click at [598, 215] on td "1 Pieces" at bounding box center [563, 242] width 90 height 66
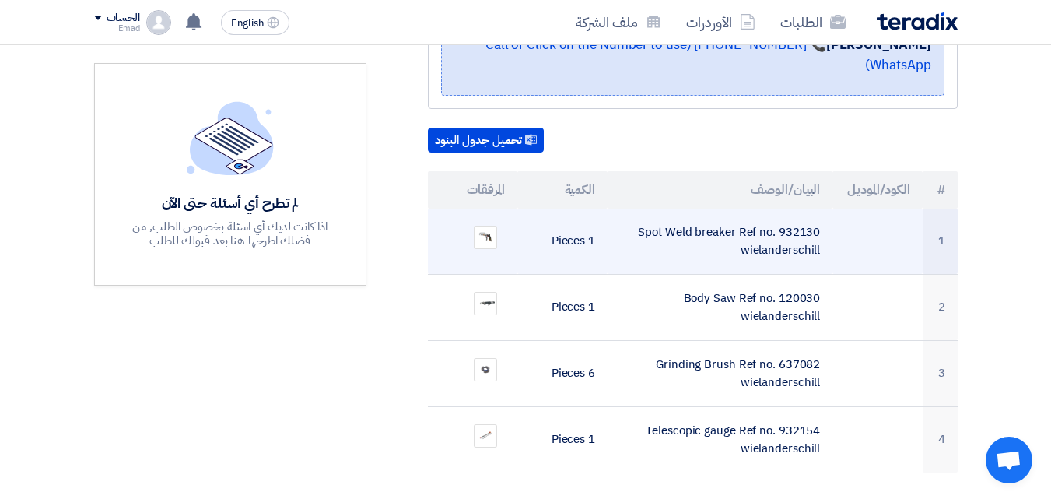
click at [594, 215] on td "1 Pieces" at bounding box center [563, 242] width 90 height 66
click at [591, 215] on td "1 Pieces" at bounding box center [563, 242] width 90 height 66
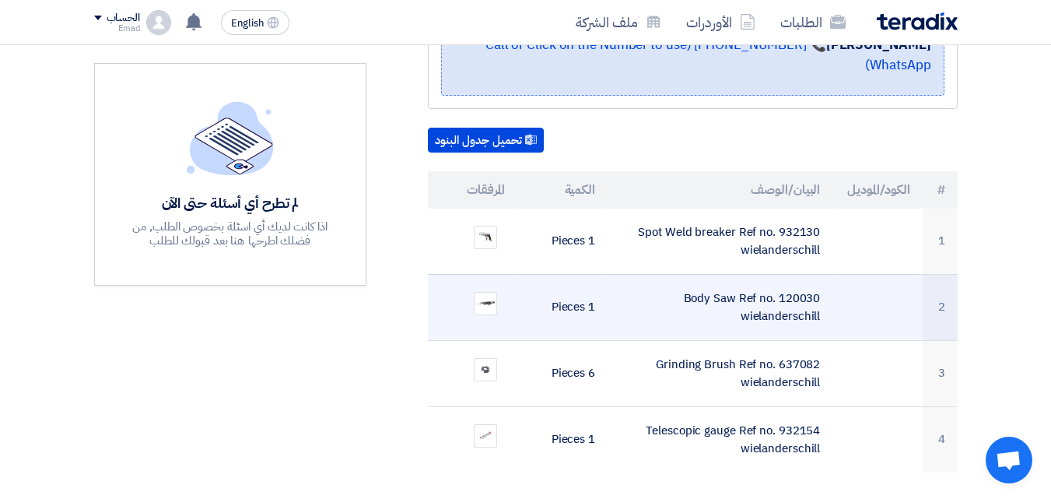
click at [549, 298] on td "1 Pieces" at bounding box center [563, 307] width 90 height 66
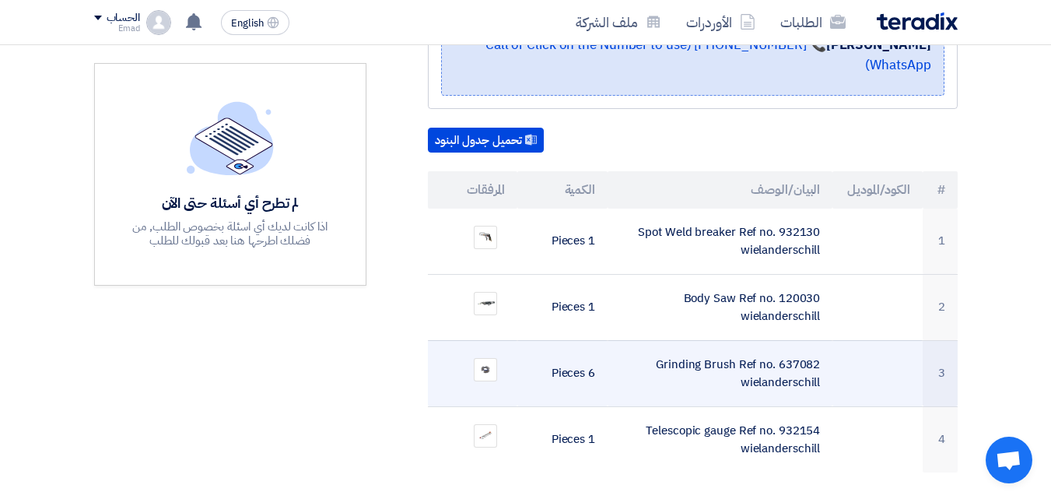
click at [569, 342] on td "6 Pieces" at bounding box center [563, 373] width 90 height 66
click at [580, 349] on td "6 Pieces" at bounding box center [563, 373] width 90 height 66
click at [586, 354] on td "6 Pieces" at bounding box center [563, 373] width 90 height 66
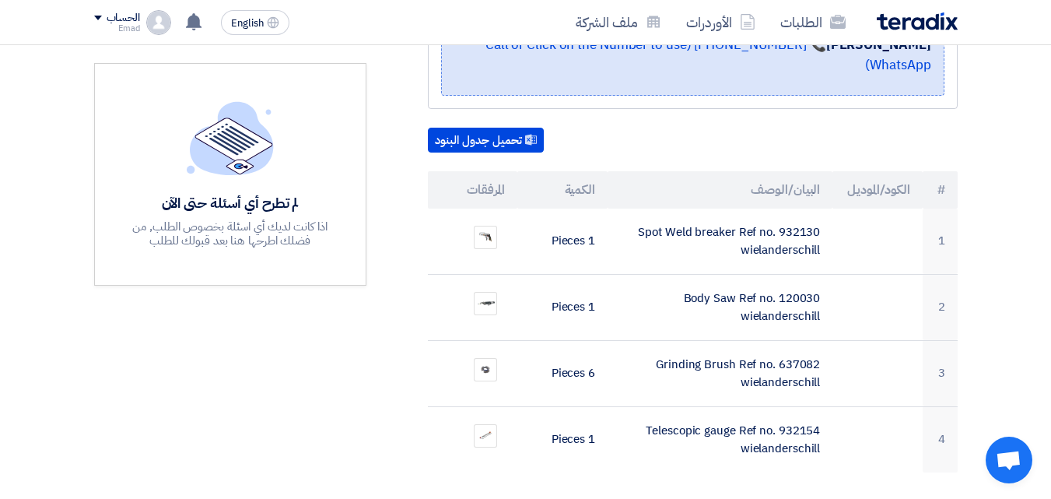
click at [582, 381] on td "6 Pieces" at bounding box center [563, 373] width 90 height 66
click at [584, 406] on td "1 Pieces" at bounding box center [563, 439] width 90 height 66
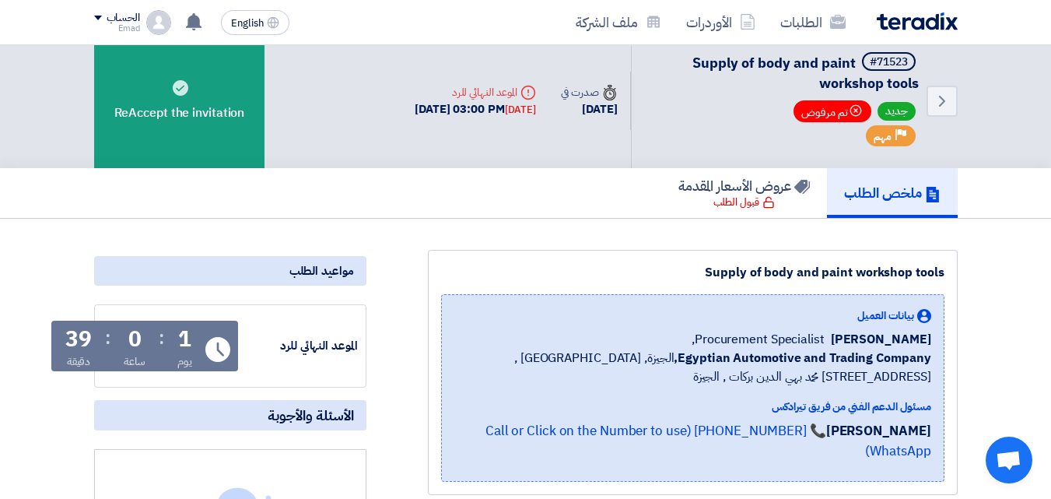
scroll to position [0, 0]
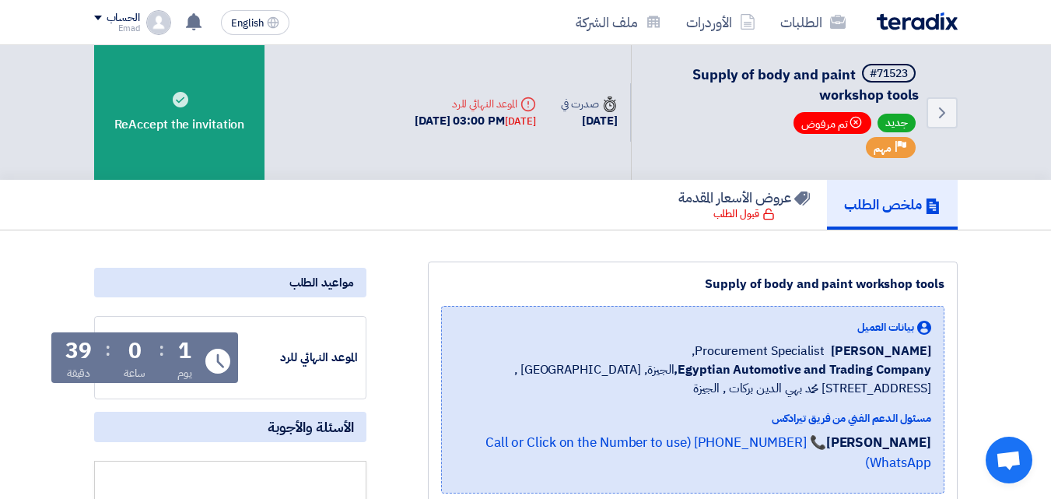
click at [560, 388] on span "Egyptian Automotive and Trading Company, الجيزة, Egypt ,19 شارع الدكتور محمد به…" at bounding box center [692, 378] width 477 height 37
click at [883, 72] on div "#71523" at bounding box center [889, 73] width 38 height 11
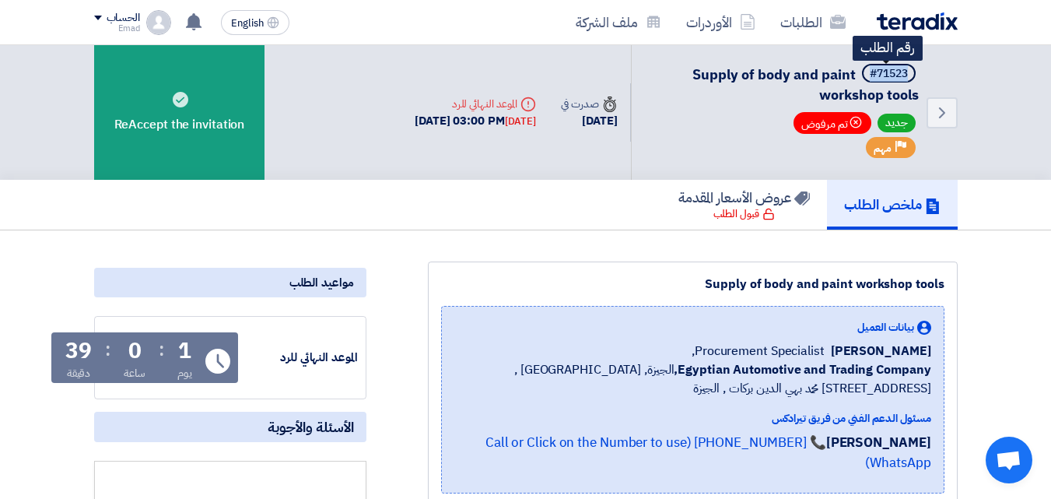
click at [883, 72] on div "#71523" at bounding box center [889, 73] width 38 height 11
click at [761, 68] on span "Supply of body and paint workshop tools" at bounding box center [806, 84] width 226 height 41
click at [455, 114] on div "24 Sep, 2025 03:00 PM Tomorrow" at bounding box center [475, 121] width 121 height 18
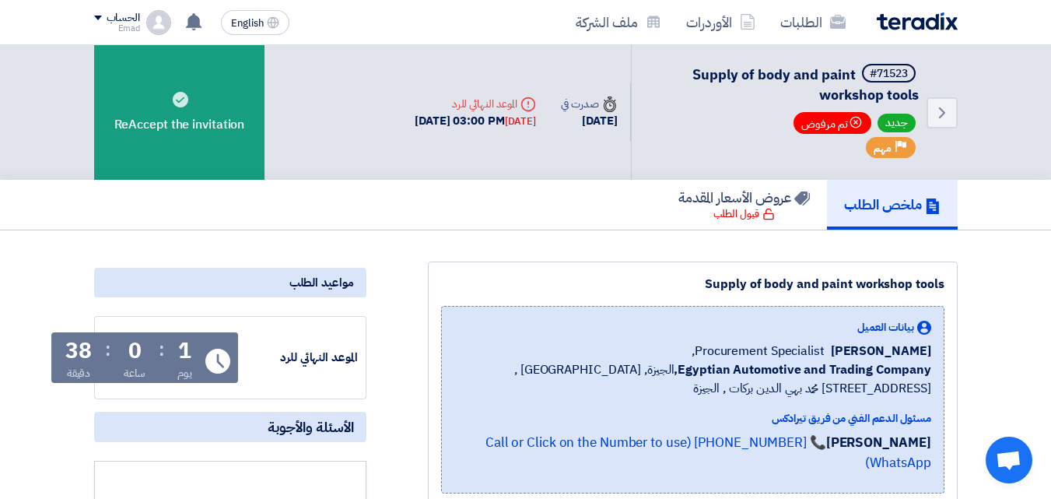
click at [472, 219] on div "ملخص الطلب عروض الأسعار المقدمة قبول الطلب" at bounding box center [526, 205] width 864 height 50
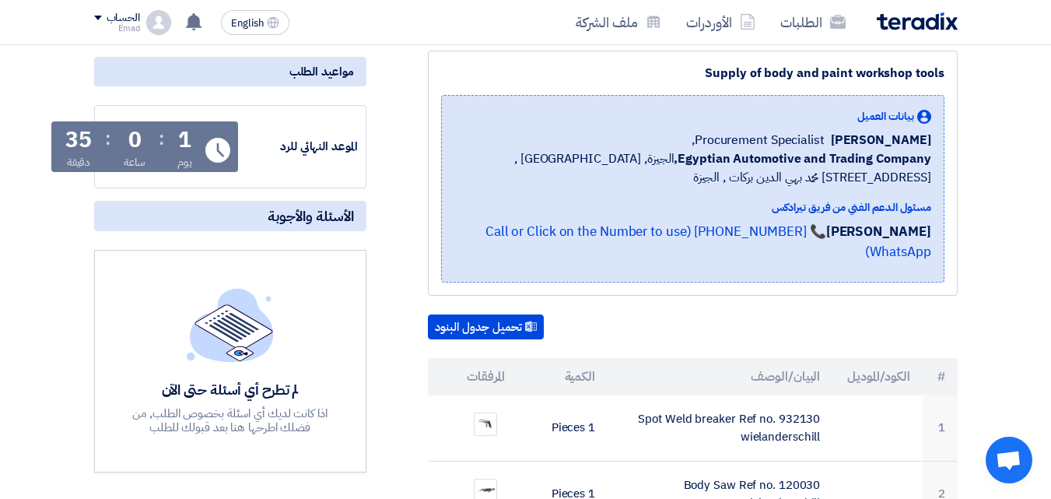
scroll to position [3, 0]
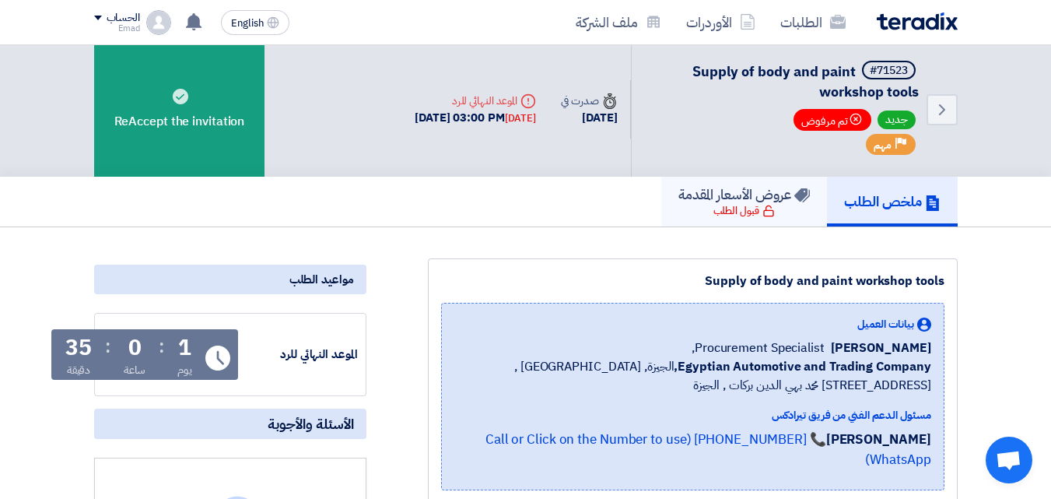
click at [732, 205] on div "قبول الطلب" at bounding box center [744, 211] width 61 height 16
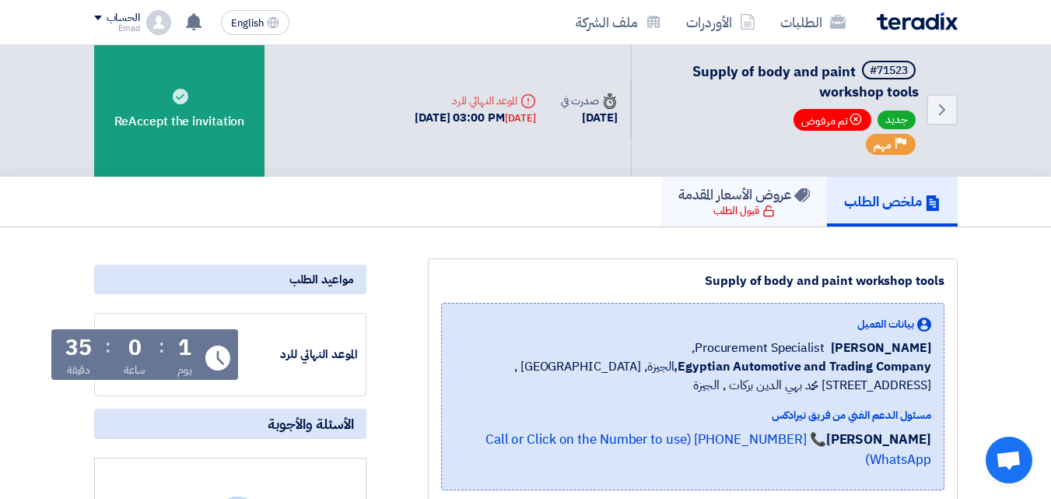
click at [732, 205] on div "قبول الطلب" at bounding box center [744, 211] width 61 height 16
click at [889, 212] on link "ملخص الطلب" at bounding box center [892, 202] width 131 height 50
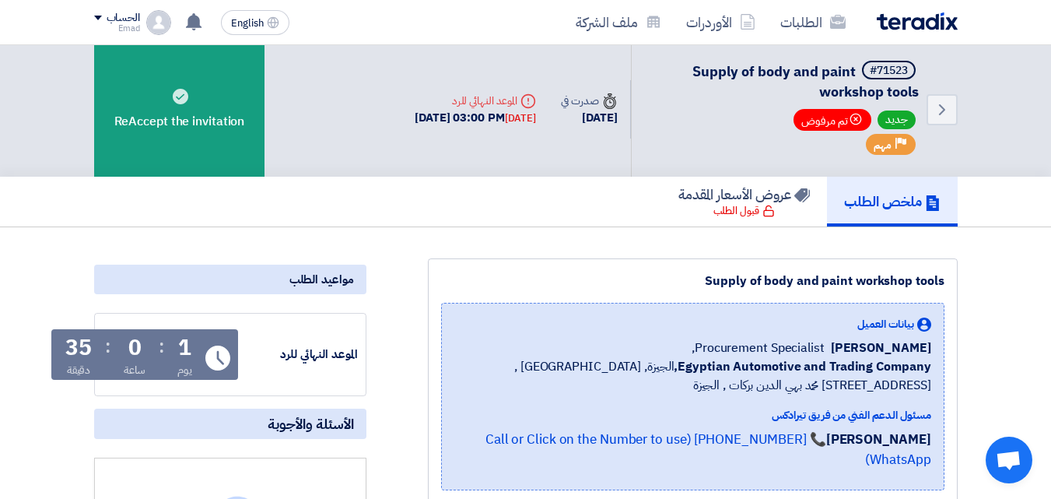
click at [889, 212] on link "ملخص الطلب" at bounding box center [892, 202] width 131 height 50
click at [902, 118] on span "جديد" at bounding box center [897, 120] width 38 height 19
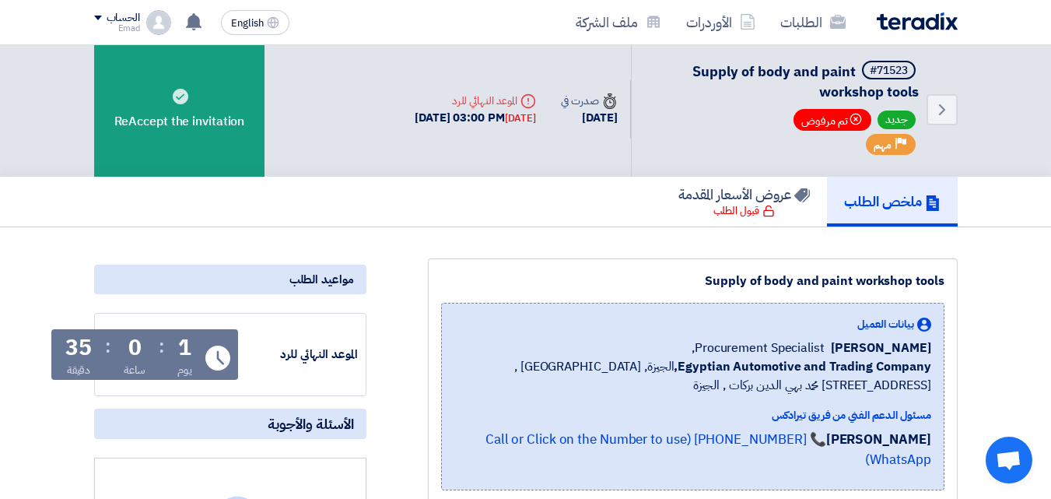
click at [902, 118] on span "جديد" at bounding box center [897, 120] width 38 height 19
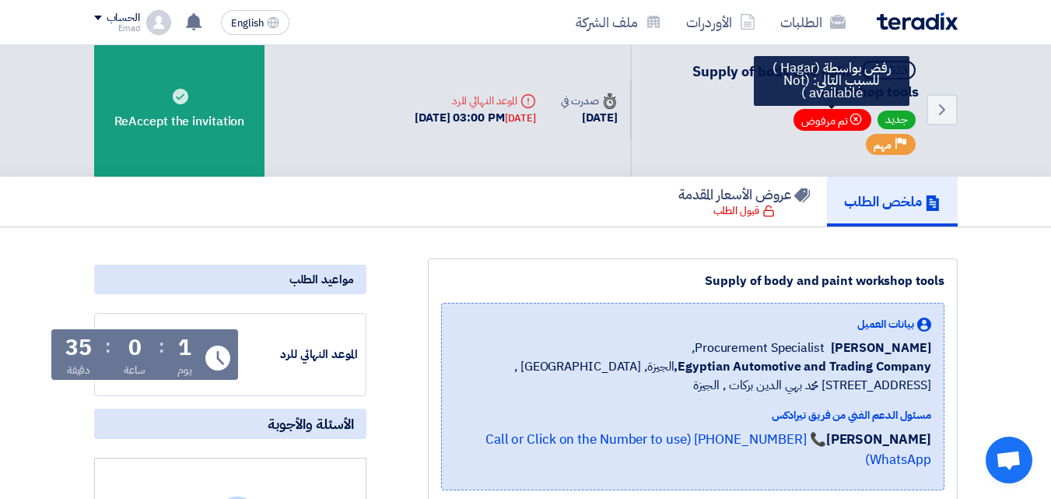
click at [839, 121] on span "Bookmark تم مرفوض" at bounding box center [833, 120] width 78 height 22
click at [838, 121] on span "Bookmark تم مرفوض" at bounding box center [833, 120] width 78 height 22
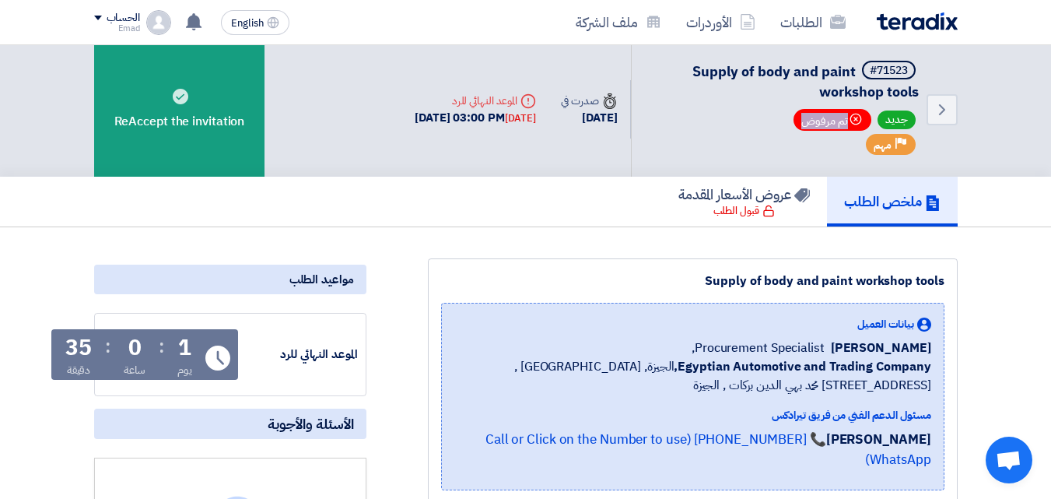
click at [773, 133] on div "جديد Bookmark تم مرفوض" at bounding box center [785, 121] width 268 height 25
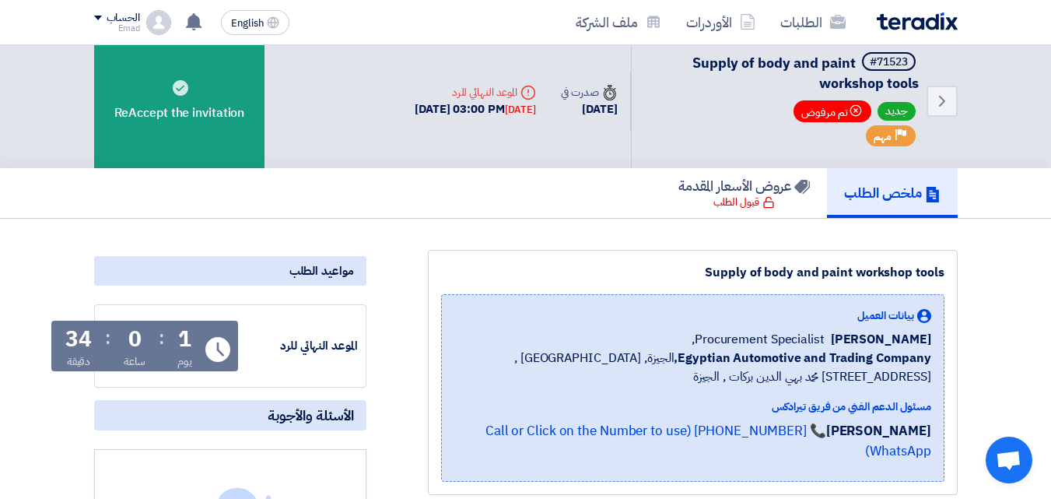
scroll to position [0, 0]
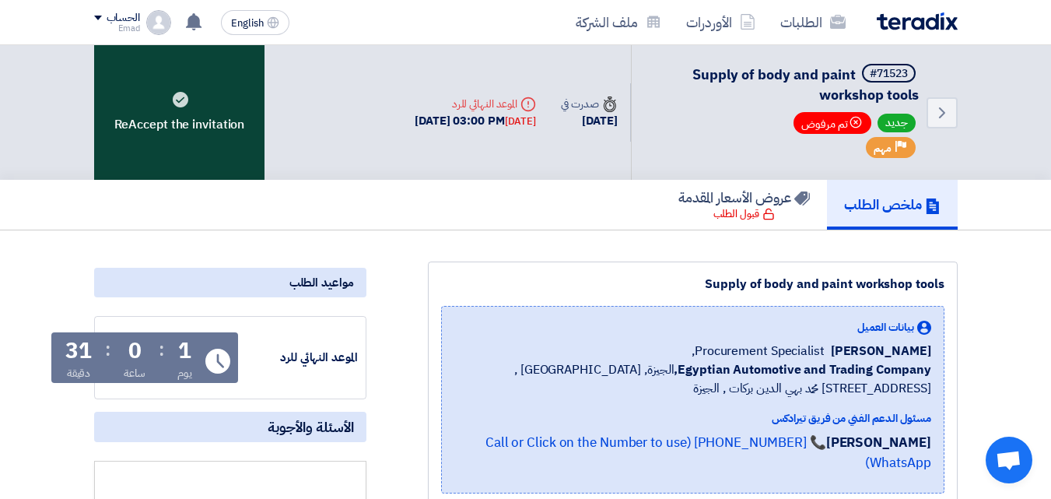
click at [176, 108] on div "ReAccept the invitation" at bounding box center [179, 112] width 171 height 135
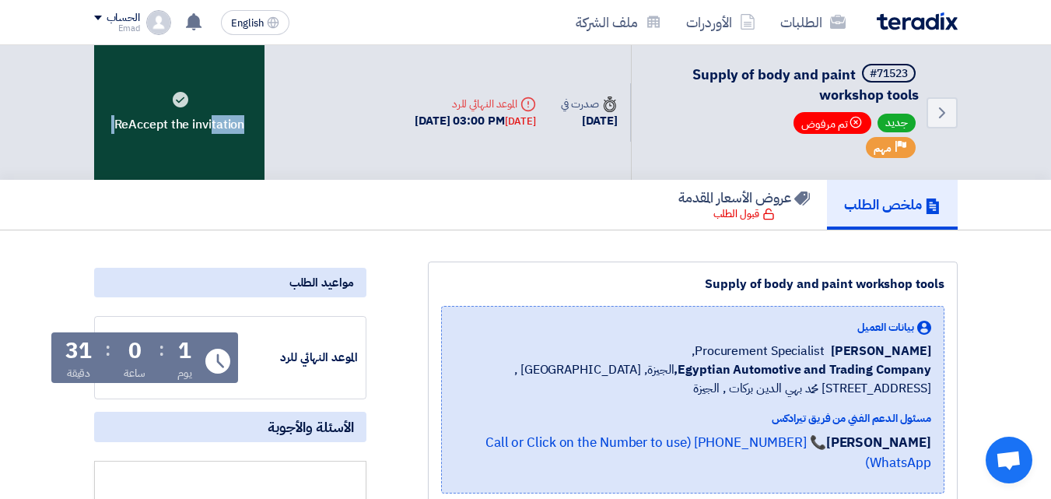
click at [186, 145] on div "ReAccept the invitation" at bounding box center [179, 112] width 171 height 135
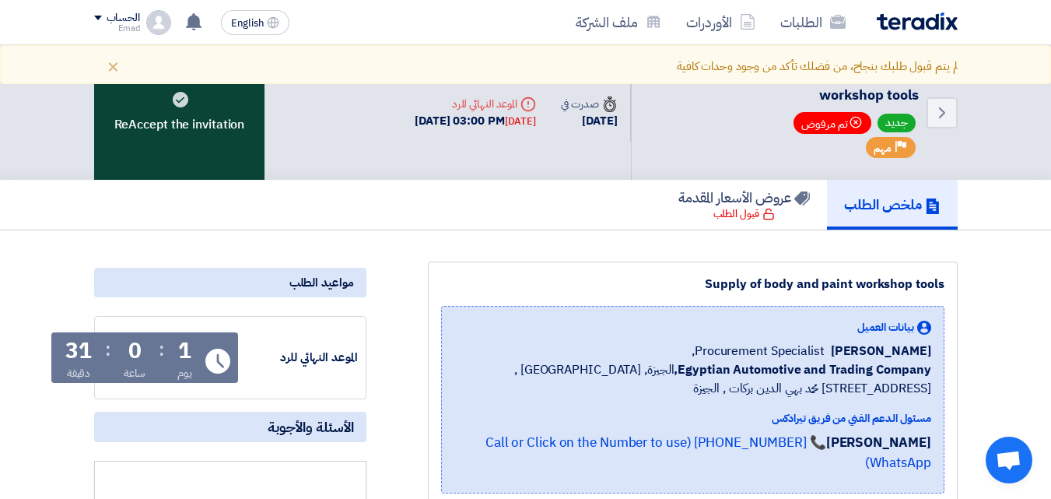
click at [184, 88] on div "ReAccept the invitation" at bounding box center [179, 112] width 171 height 135
click at [184, 93] on use at bounding box center [181, 100] width 16 height 16
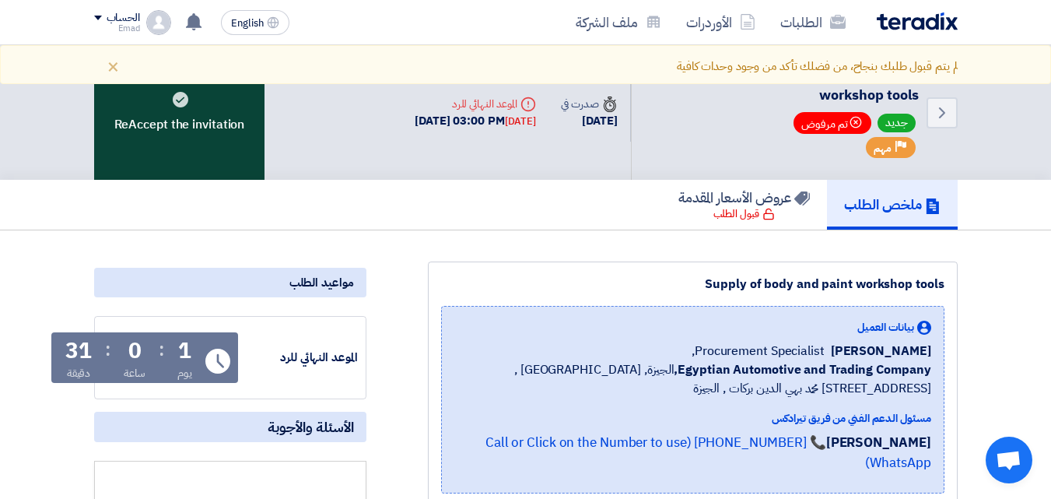
click at [184, 93] on use at bounding box center [181, 100] width 16 height 16
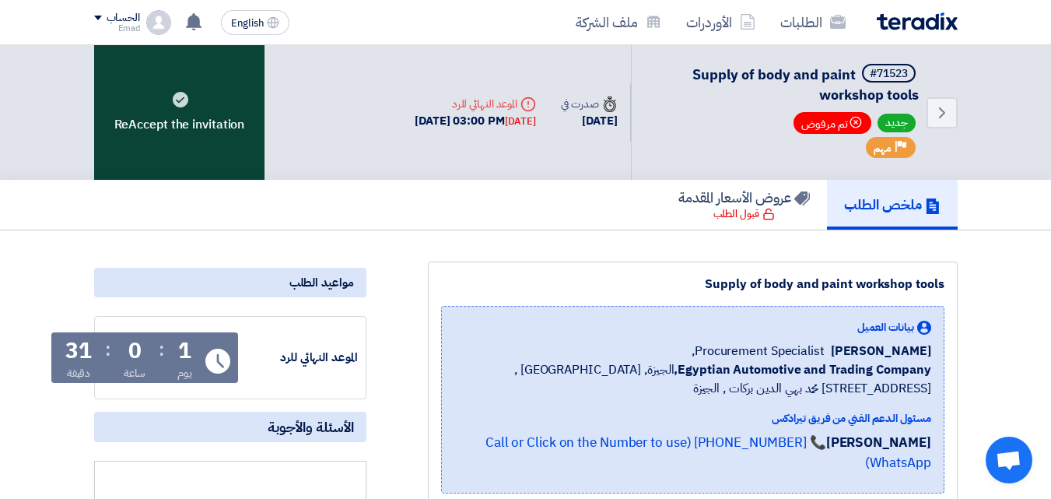
click at [191, 105] on div "ReAccept the invitation" at bounding box center [179, 112] width 171 height 135
click at [191, 104] on div "ReAccept the invitation" at bounding box center [179, 112] width 171 height 135
click at [189, 102] on div "ReAccept the invitation" at bounding box center [179, 112] width 171 height 135
click at [184, 96] on use at bounding box center [181, 100] width 16 height 16
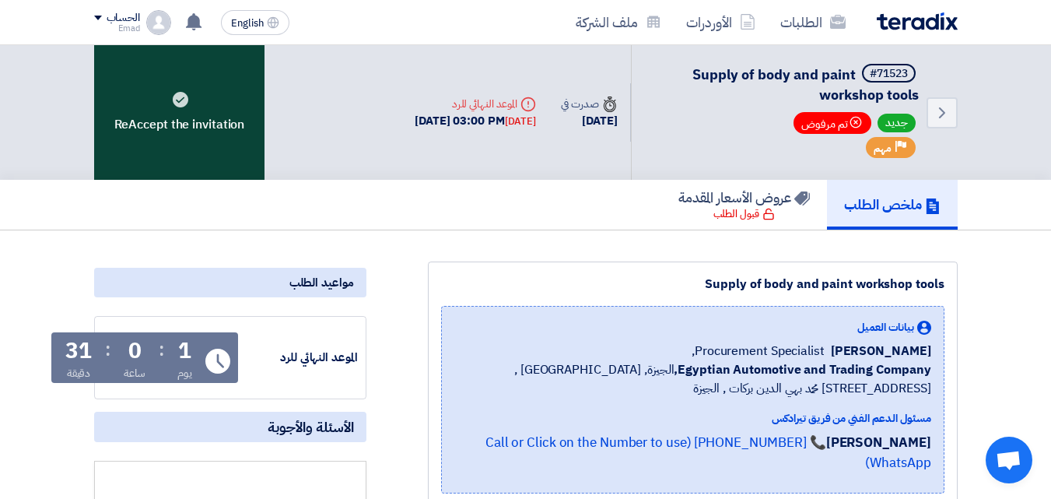
click at [184, 96] on use at bounding box center [181, 100] width 16 height 16
click at [188, 79] on div "ReAccept the invitation" at bounding box center [179, 112] width 171 height 135
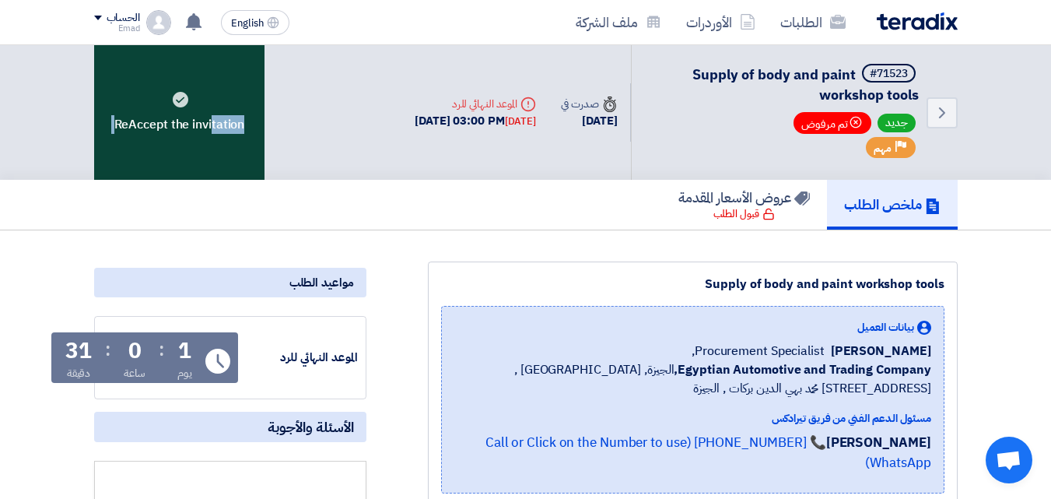
click at [188, 79] on div "ReAccept the invitation" at bounding box center [179, 112] width 171 height 135
click at [189, 77] on div "ReAccept the invitation" at bounding box center [179, 112] width 171 height 135
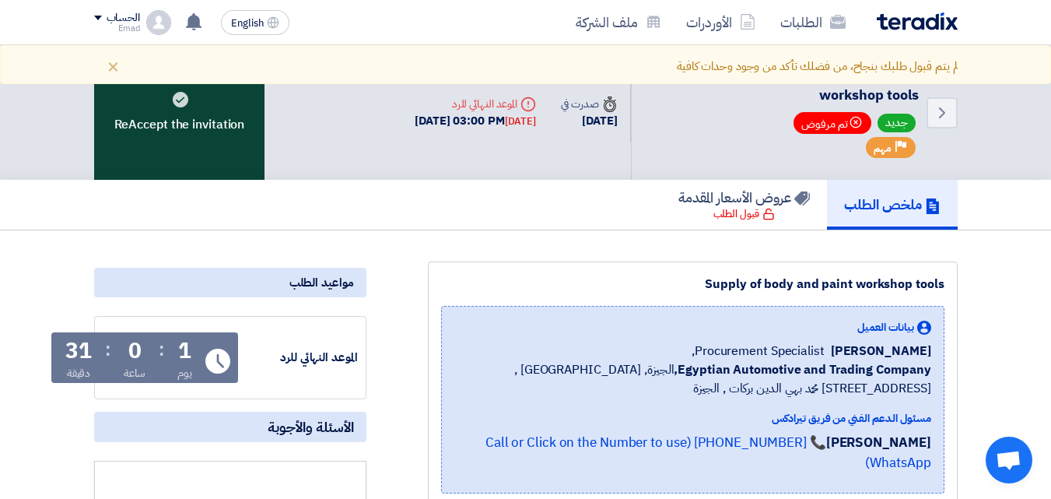
click at [191, 75] on div "ReAccept the invitation" at bounding box center [179, 112] width 171 height 135
click at [198, 70] on div "ReAccept the invitation" at bounding box center [179, 112] width 171 height 135
drag, startPoint x: 200, startPoint y: 68, endPoint x: 219, endPoint y: 66, distance: 18.7
click at [201, 66] on div "ReAccept the invitation" at bounding box center [179, 112] width 171 height 135
drag, startPoint x: 219, startPoint y: 66, endPoint x: 242, endPoint y: 68, distance: 23.4
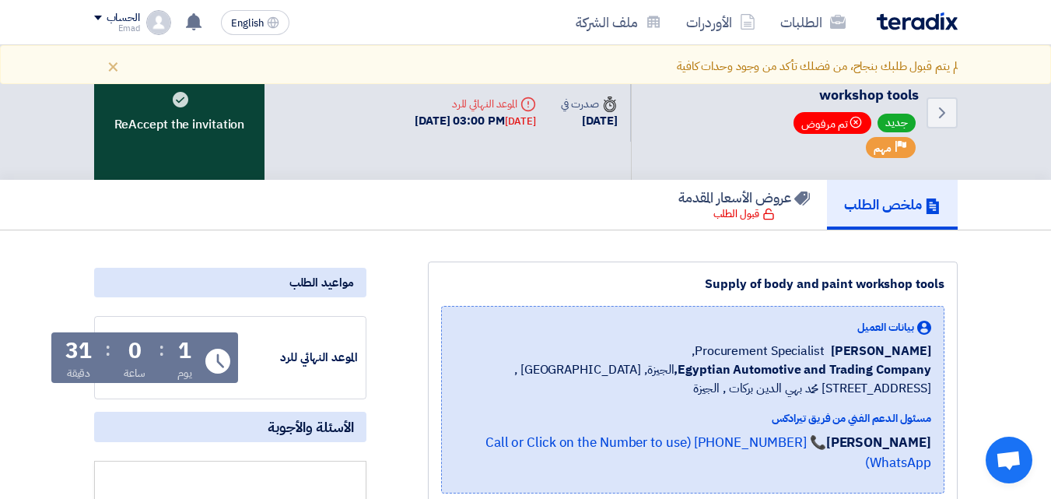
click at [230, 70] on div "ReAccept the invitation" at bounding box center [179, 112] width 171 height 135
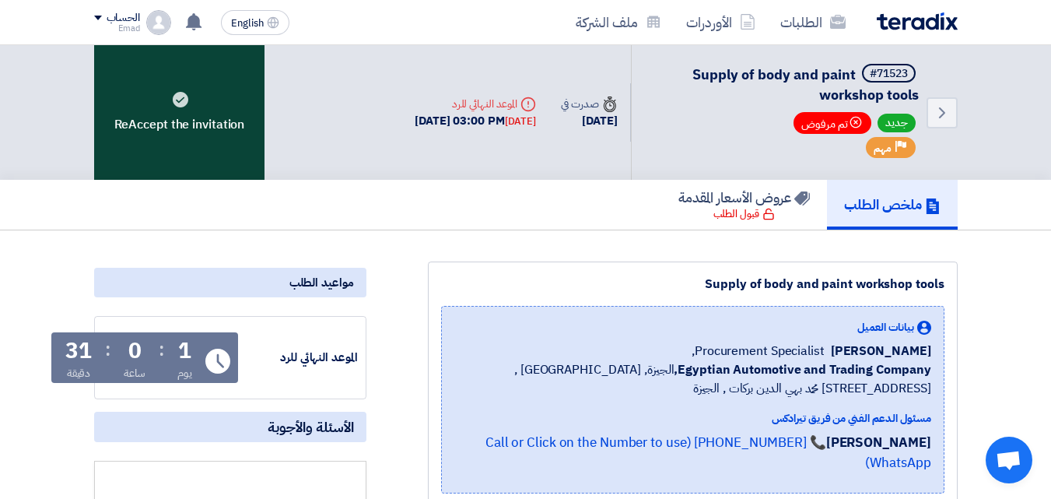
click at [202, 82] on div "ReAccept the invitation" at bounding box center [179, 112] width 171 height 135
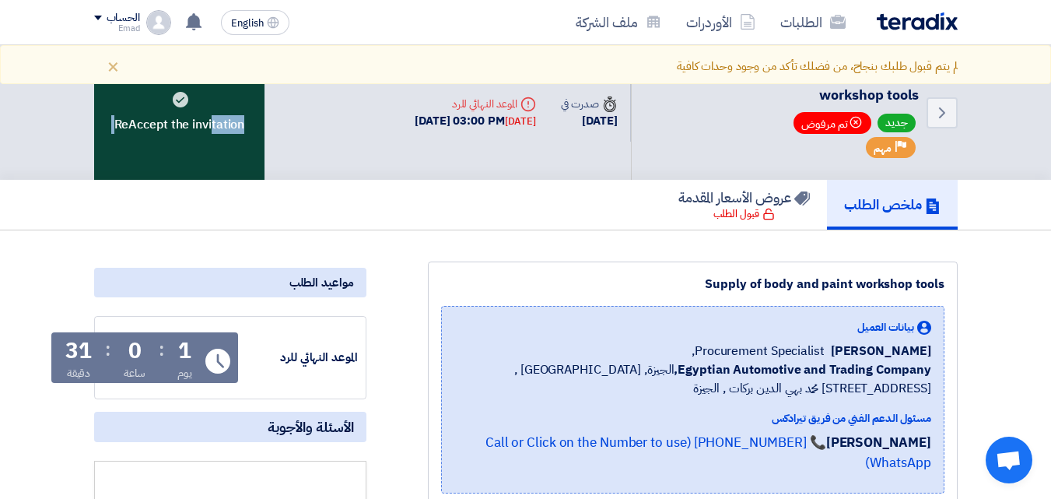
click at [202, 82] on div "ReAccept the invitation" at bounding box center [179, 112] width 171 height 135
click at [202, 81] on div "ReAccept the invitation" at bounding box center [179, 112] width 171 height 135
click at [202, 79] on div "ReAccept the invitation" at bounding box center [179, 112] width 171 height 135
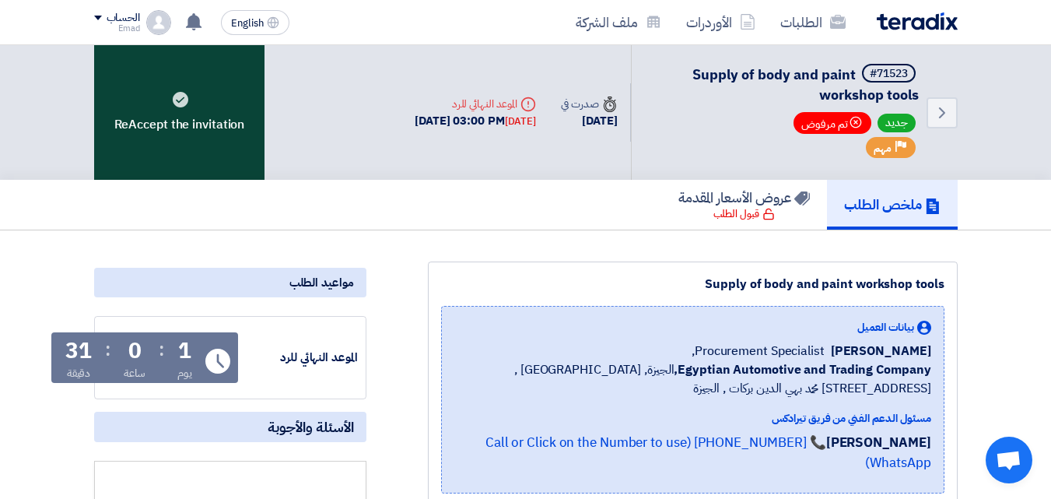
click at [182, 70] on div "ReAccept the invitation" at bounding box center [179, 112] width 171 height 135
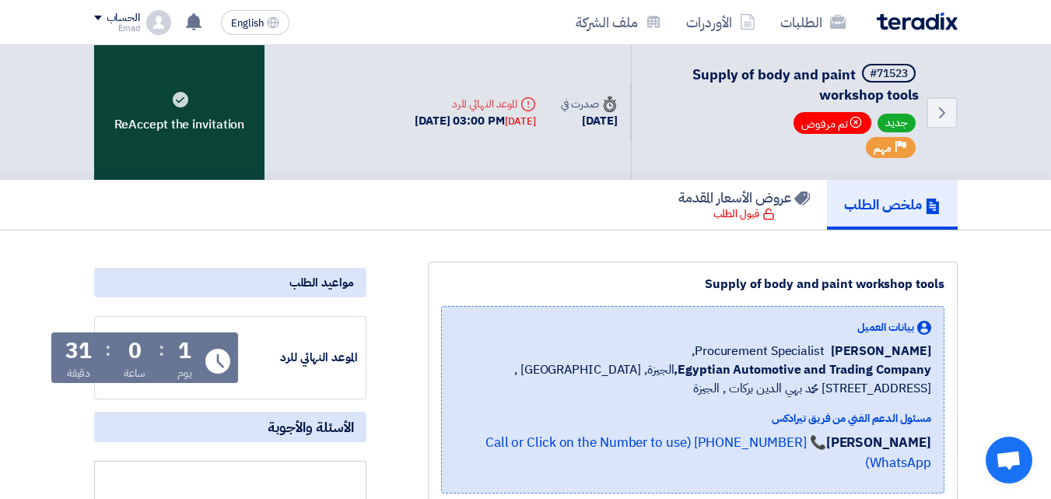
drag, startPoint x: 189, startPoint y: 70, endPoint x: 193, endPoint y: 49, distance: 21.4
click at [189, 63] on div "ReAccept the invitation" at bounding box center [179, 112] width 171 height 135
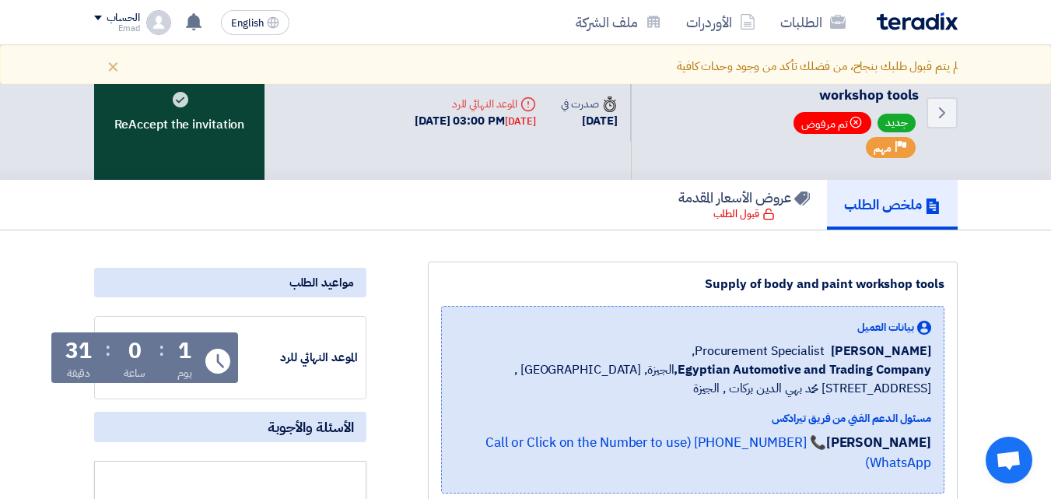
click at [208, 65] on div "ReAccept the invitation" at bounding box center [179, 112] width 171 height 135
click at [208, 64] on div "ReAccept the invitation" at bounding box center [179, 112] width 171 height 135
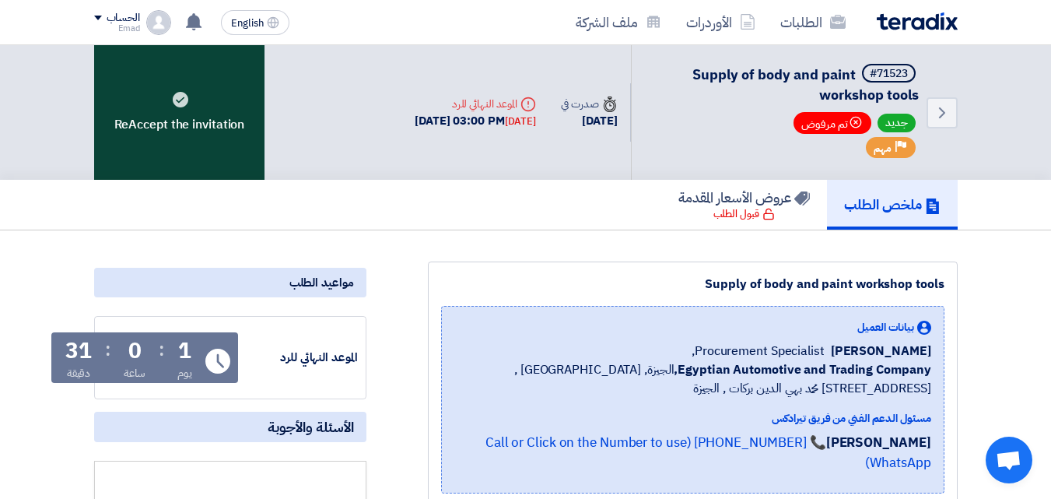
click at [208, 64] on div "ReAccept the invitation" at bounding box center [179, 112] width 171 height 135
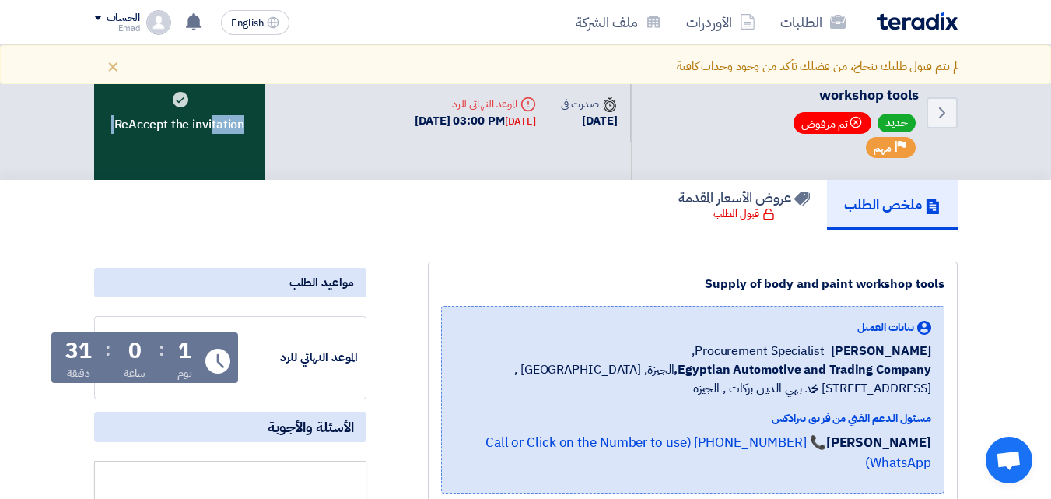
click at [208, 64] on div "ReAccept the invitation" at bounding box center [179, 112] width 171 height 135
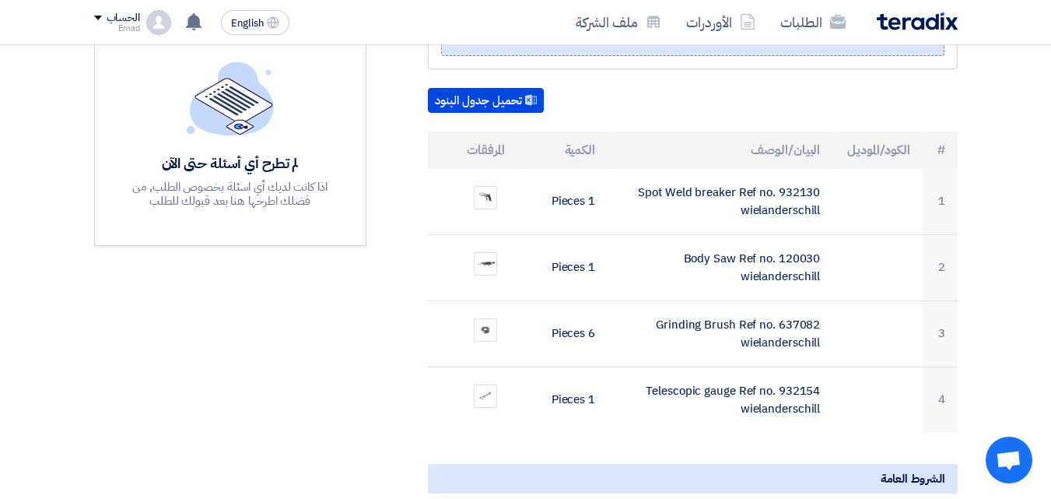
scroll to position [461, 0]
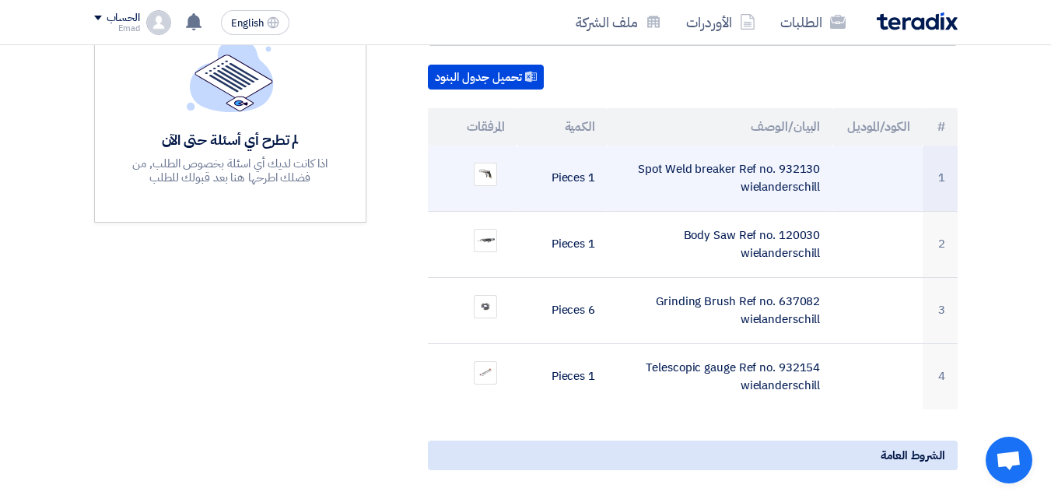
click at [640, 152] on td "Spot Weld breaker Ref no. 932130 wielanderschill" at bounding box center [720, 179] width 225 height 66
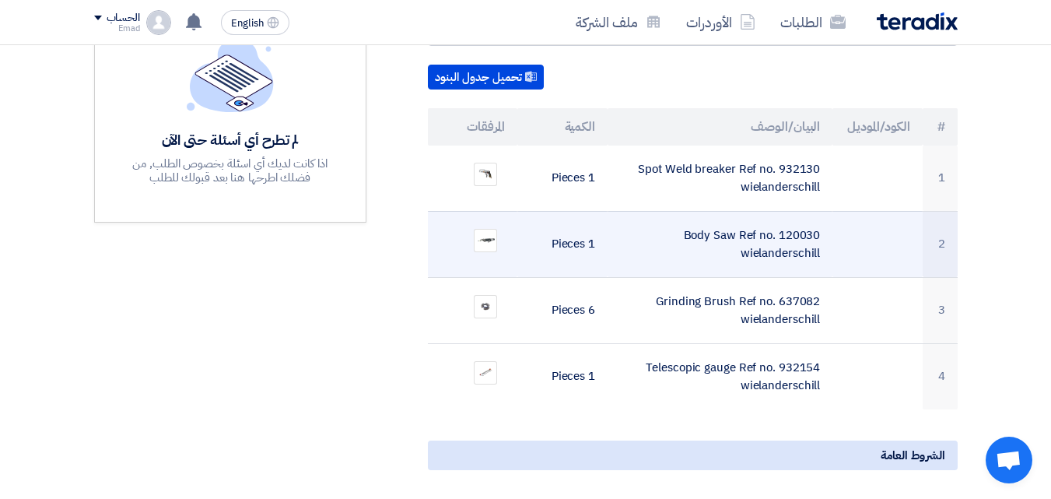
click at [645, 241] on td "Body Saw Ref no. 120030 wielanderschill" at bounding box center [720, 244] width 225 height 66
click at [645, 240] on td "Body Saw Ref no. 120030 wielanderschill" at bounding box center [720, 244] width 225 height 66
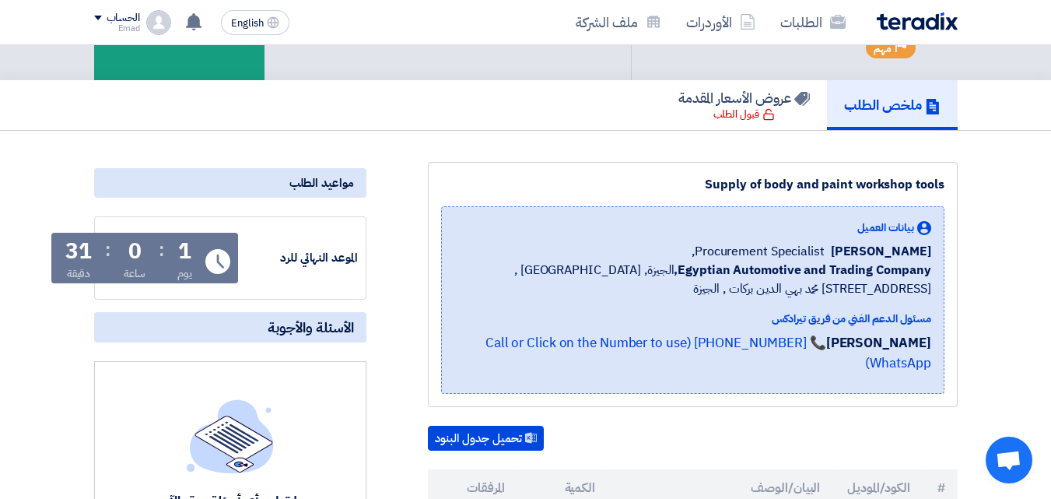
scroll to position [84, 0]
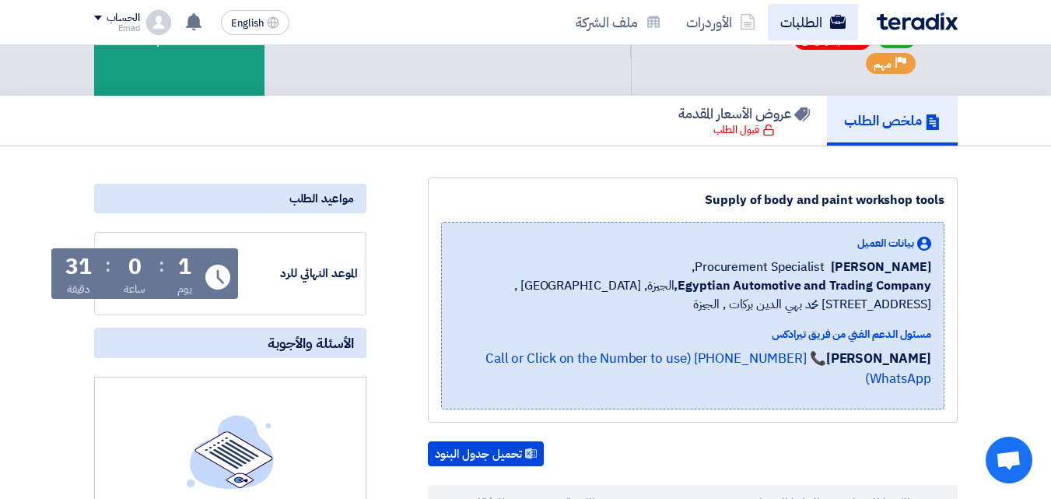
click at [791, 29] on link "الطلبات" at bounding box center [813, 22] width 90 height 37
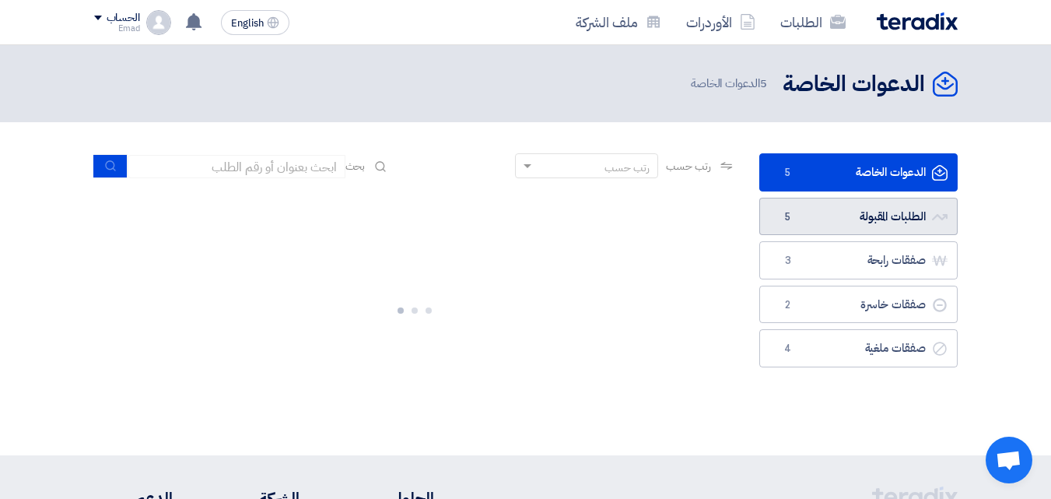
click at [882, 216] on link "الطلبات المقبولة الطلبات المقبولة 5" at bounding box center [859, 217] width 198 height 38
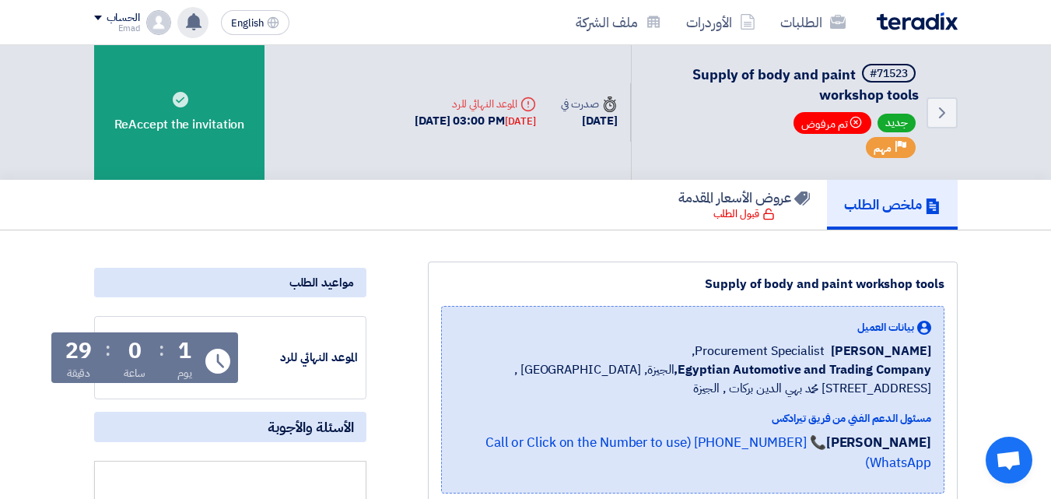
click at [185, 19] on icon at bounding box center [193, 21] width 17 height 17
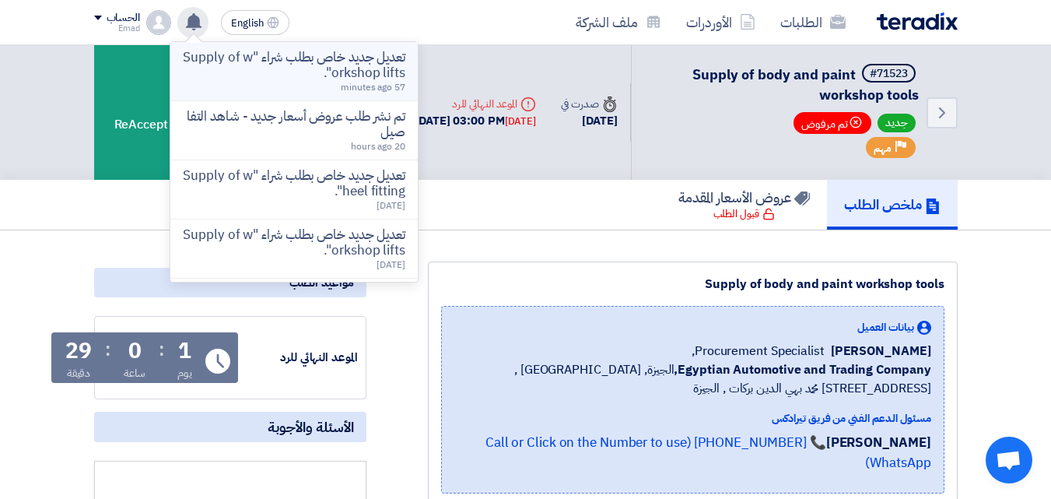
click at [273, 65] on p "تعديل جديد خاص بطلب شراء "Supply of workshop lifts"." at bounding box center [294, 65] width 223 height 31
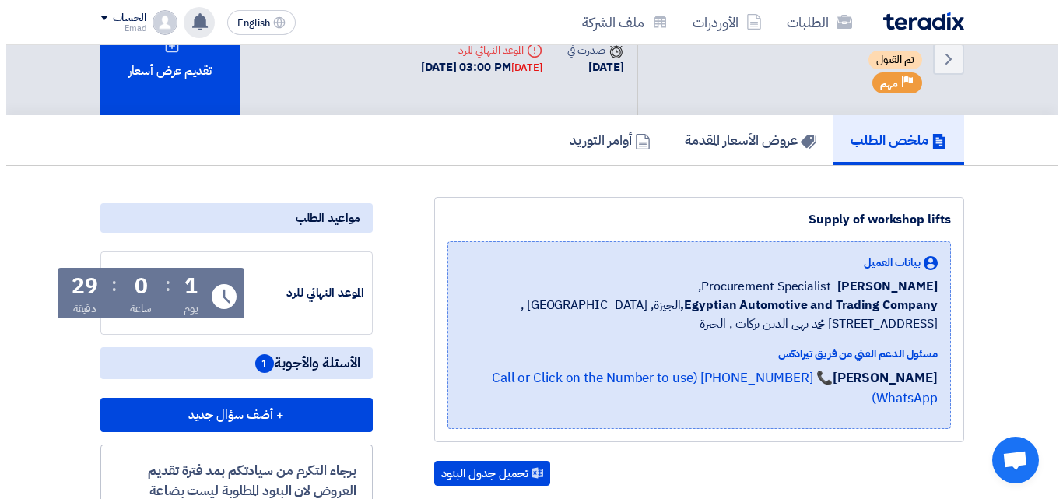
scroll to position [30, 0]
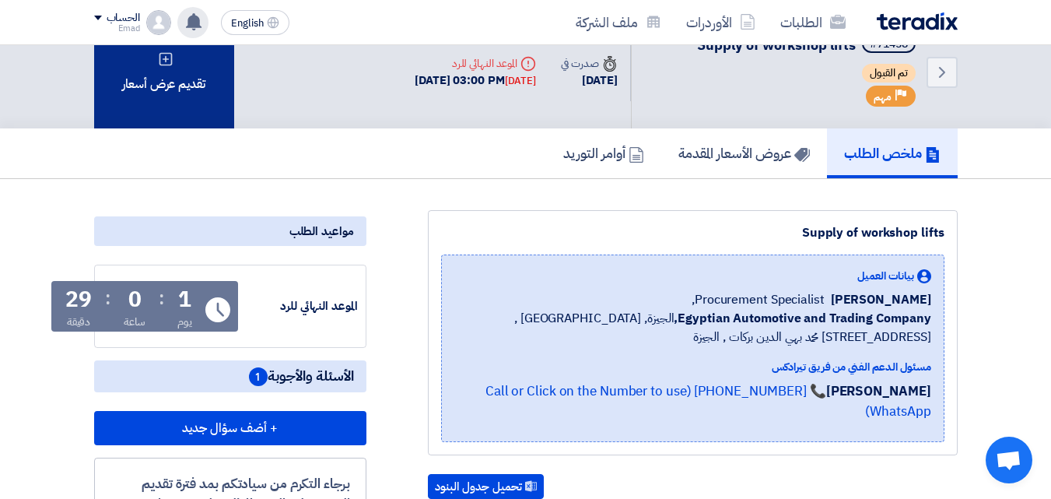
click at [170, 58] on icon at bounding box center [166, 59] width 16 height 16
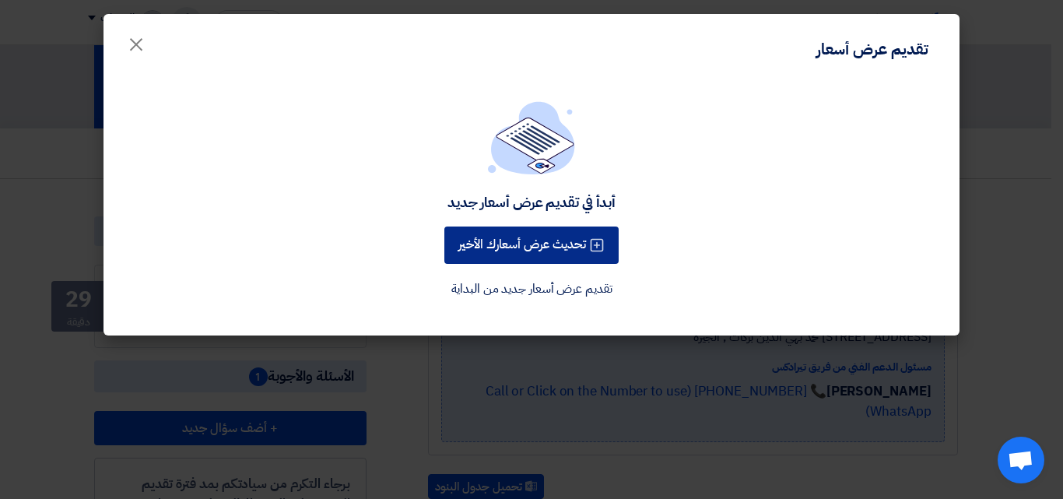
click at [532, 244] on button "تحديث عرض أسعارك الأخير" at bounding box center [531, 244] width 174 height 37
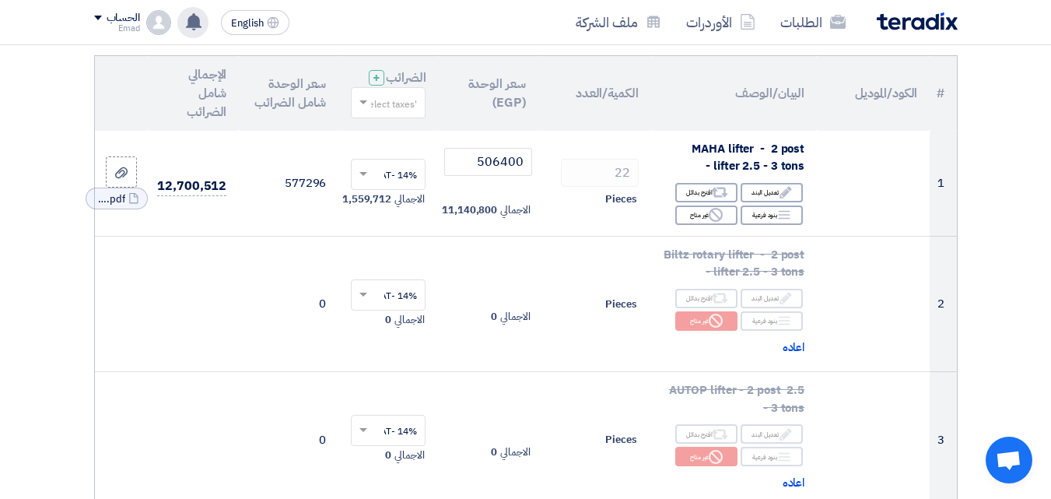
scroll to position [182, 0]
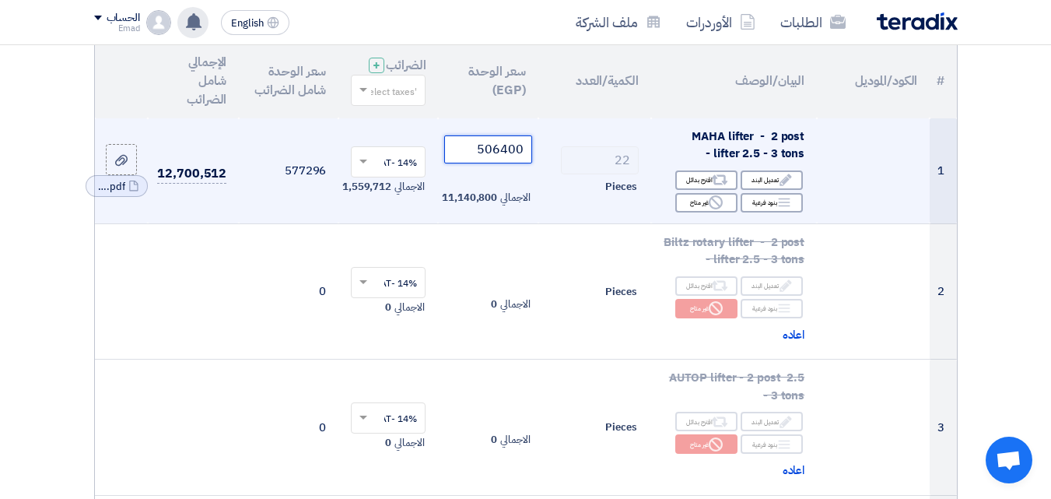
click at [514, 163] on input "506400" at bounding box center [487, 149] width 87 height 28
drag, startPoint x: 514, startPoint y: 163, endPoint x: 553, endPoint y: 170, distance: 39.5
click at [514, 163] on input "506400" at bounding box center [487, 149] width 87 height 28
click at [567, 148] on td "22 Pieces" at bounding box center [595, 171] width 113 height 106
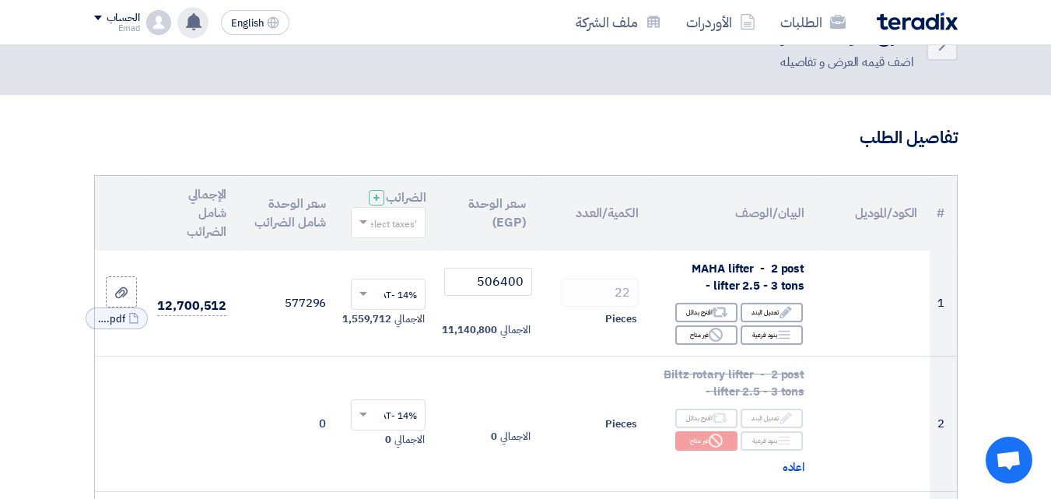
scroll to position [0, 0]
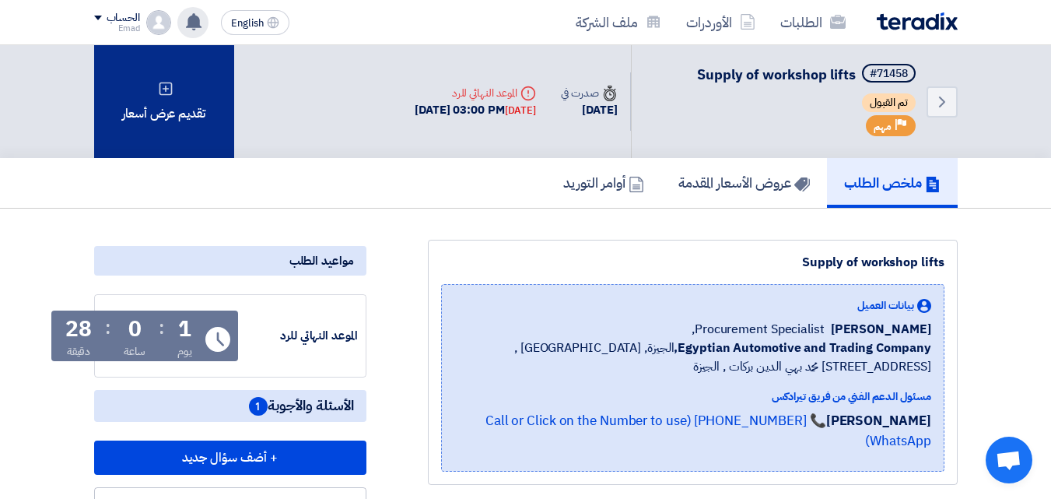
click at [170, 91] on icon at bounding box center [166, 89] width 16 height 16
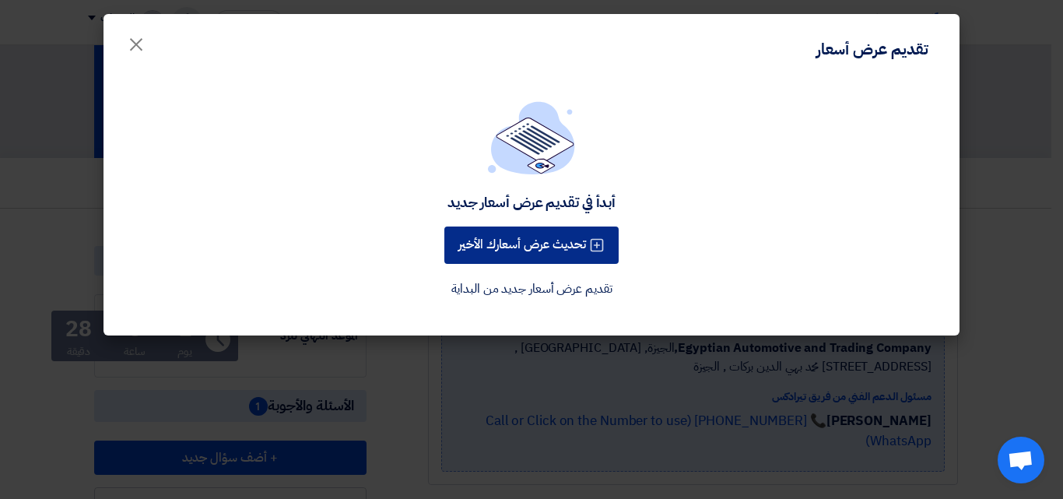
click at [532, 226] on button "تحديث عرض أسعارك الأخير" at bounding box center [531, 244] width 174 height 37
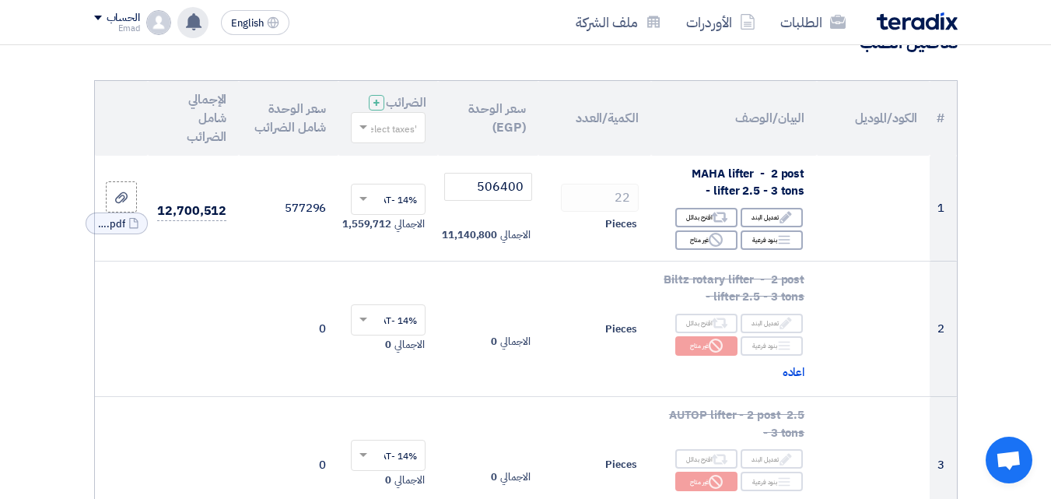
scroll to position [141, 0]
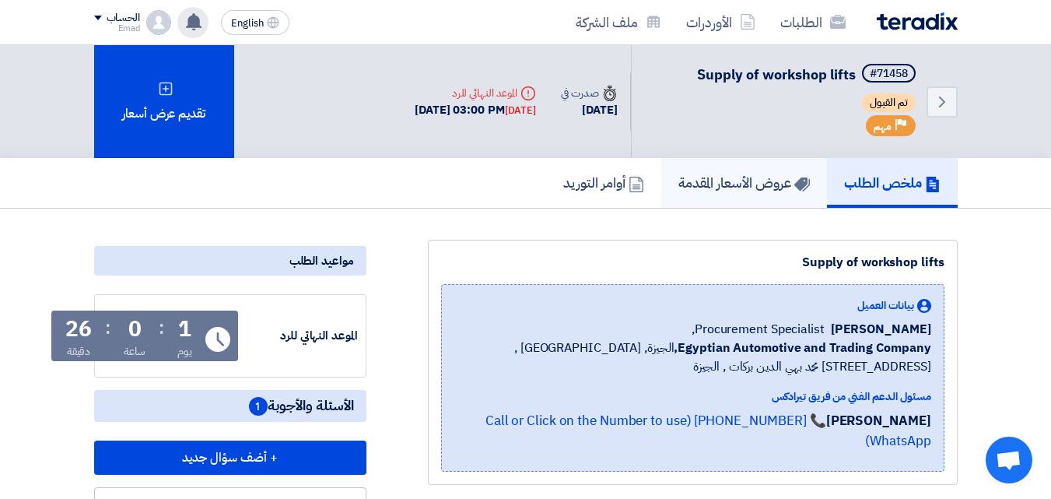
click at [729, 177] on h5 "عروض الأسعار المقدمة" at bounding box center [745, 183] width 132 height 18
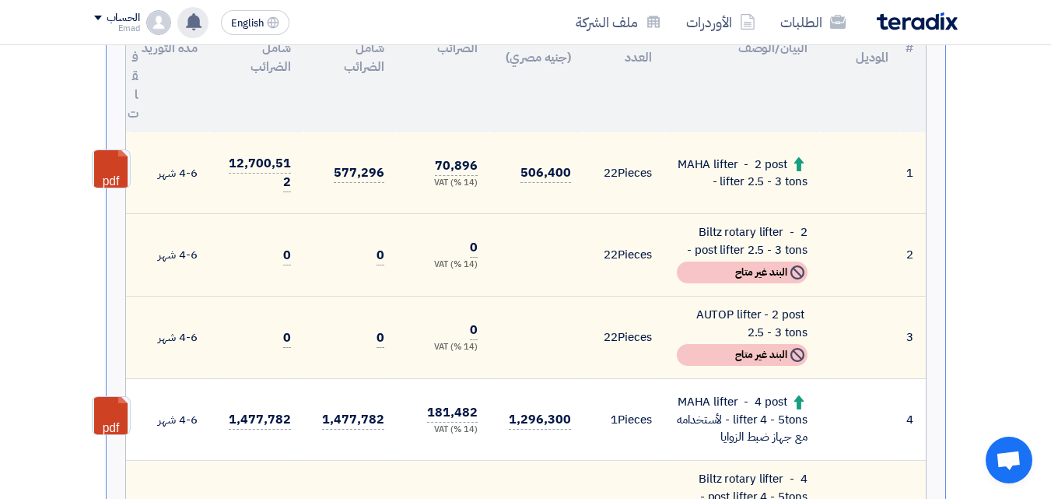
scroll to position [558, 0]
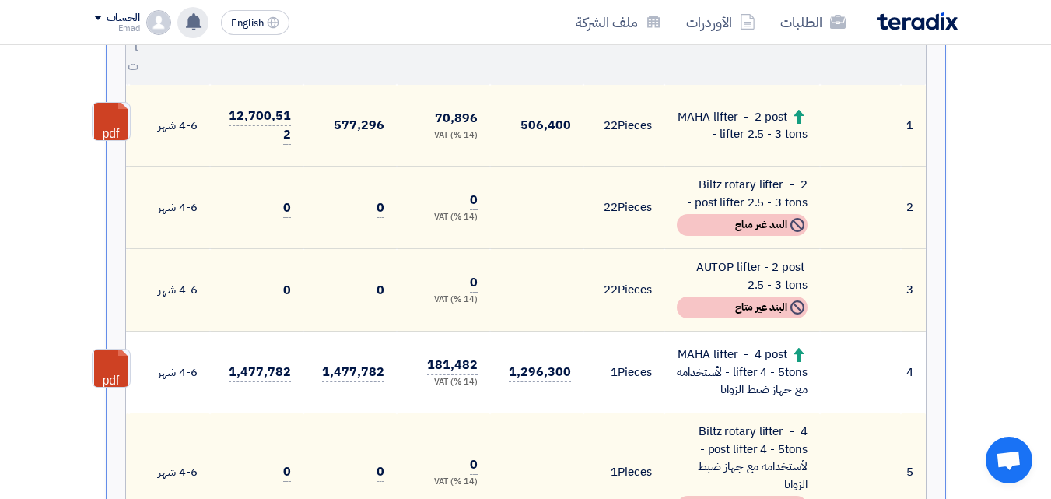
drag, startPoint x: 1050, startPoint y: 208, endPoint x: 1062, endPoint y: 75, distance: 132.9
click at [1051, 75] on html "الطلبات الأوردرات ملف الشركة English EN تعديل جديد خاص بطلب شراء "Supply of wor…" at bounding box center [525, 471] width 1051 height 2058
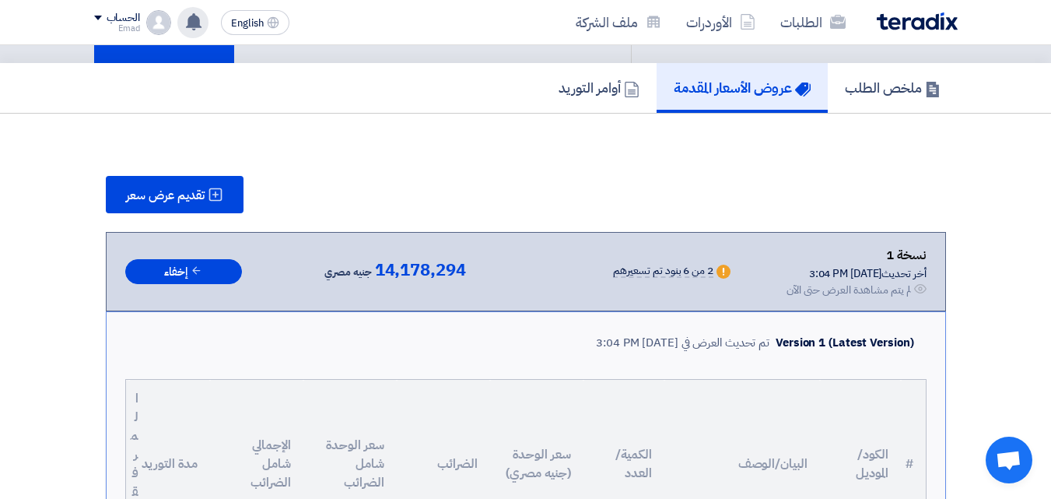
scroll to position [65, 0]
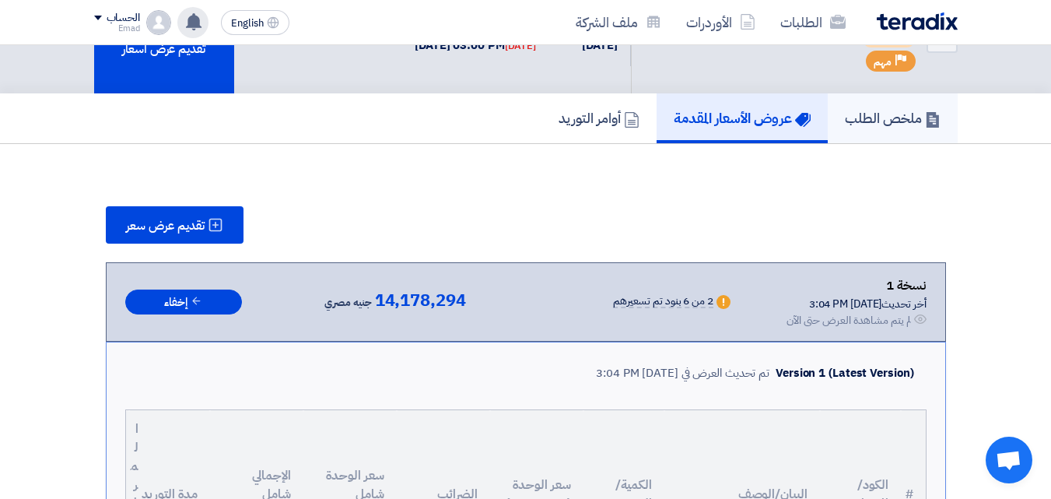
click at [888, 123] on h5 "ملخص الطلب" at bounding box center [893, 118] width 96 height 18
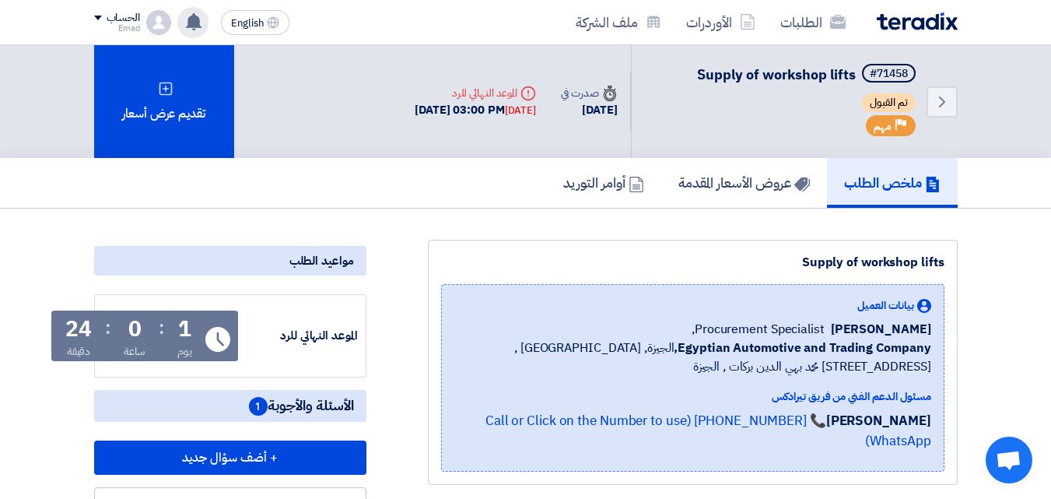
click at [67, 26] on nav "الطلبات الأوردرات ملف الشركة English EN تعديل جديد خاص بطلب شراء "Supply of wor…" at bounding box center [525, 22] width 1051 height 45
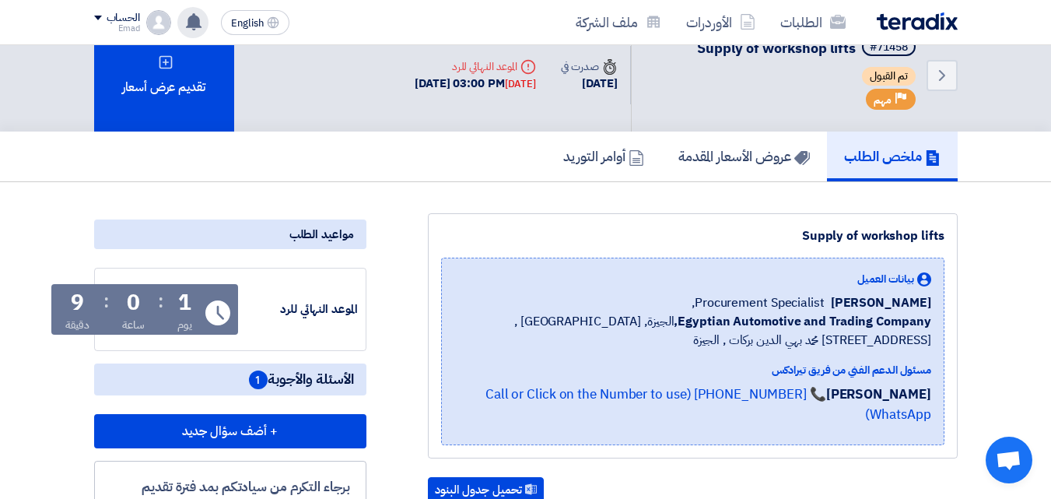
scroll to position [23, 0]
